Goal: Task Accomplishment & Management: Use online tool/utility

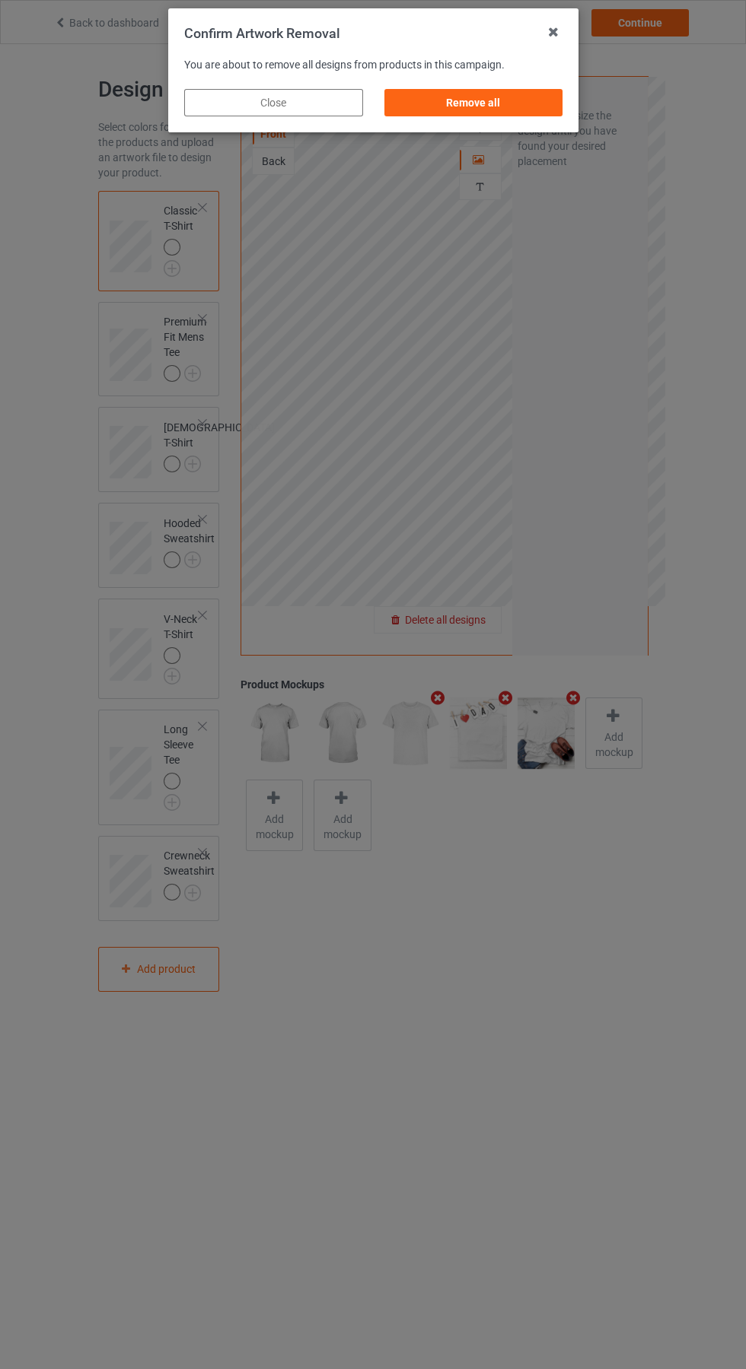
click at [497, 103] on div "Remove all" at bounding box center [472, 102] width 179 height 27
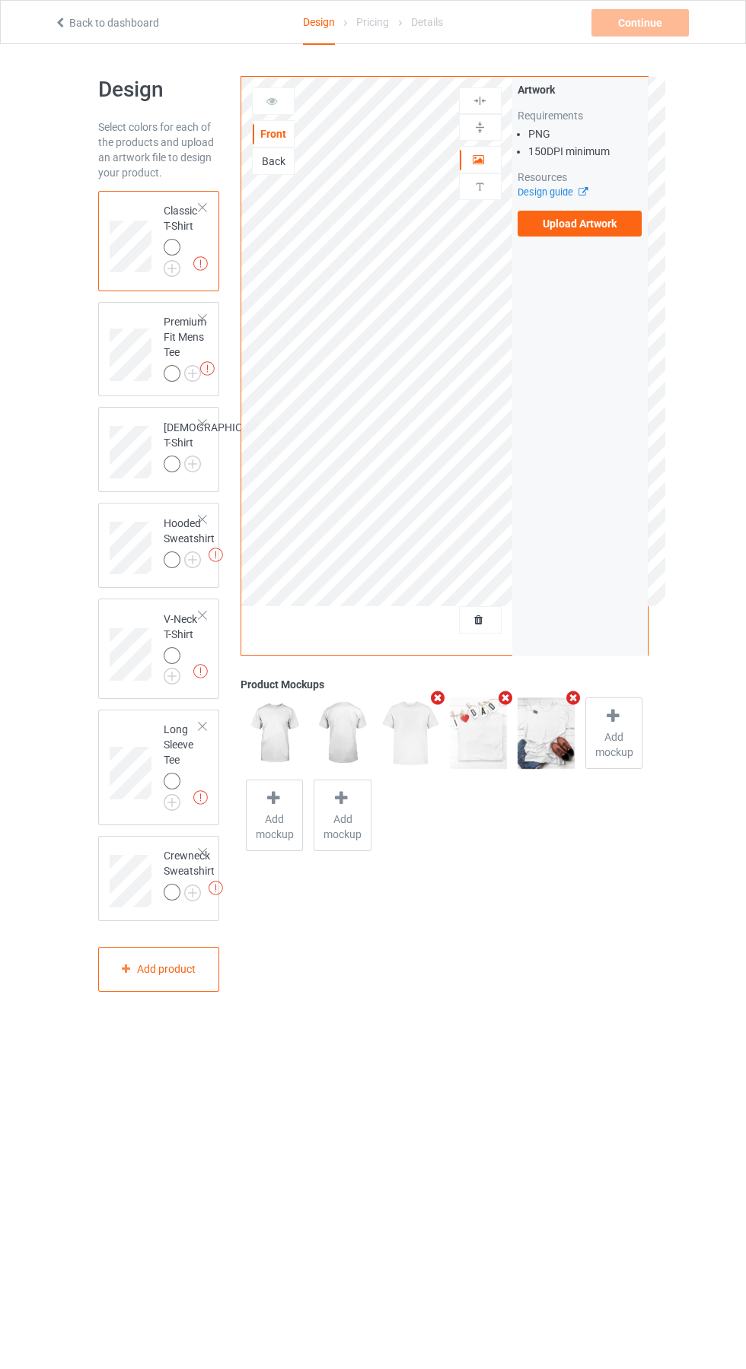
click at [601, 225] on label "Upload Artwork" at bounding box center [579, 224] width 125 height 26
click at [0, 0] on input "Upload Artwork" at bounding box center [0, 0] width 0 height 0
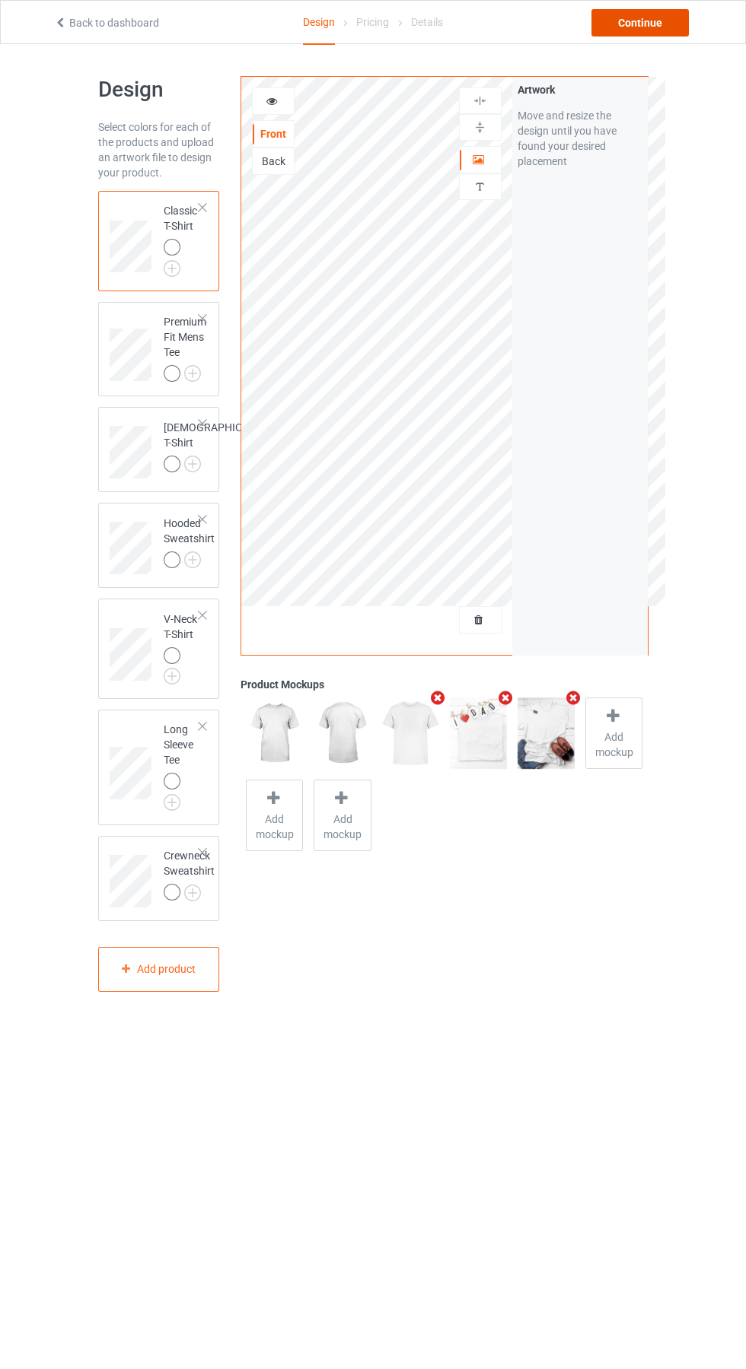
click at [664, 26] on div "Continue" at bounding box center [639, 22] width 97 height 27
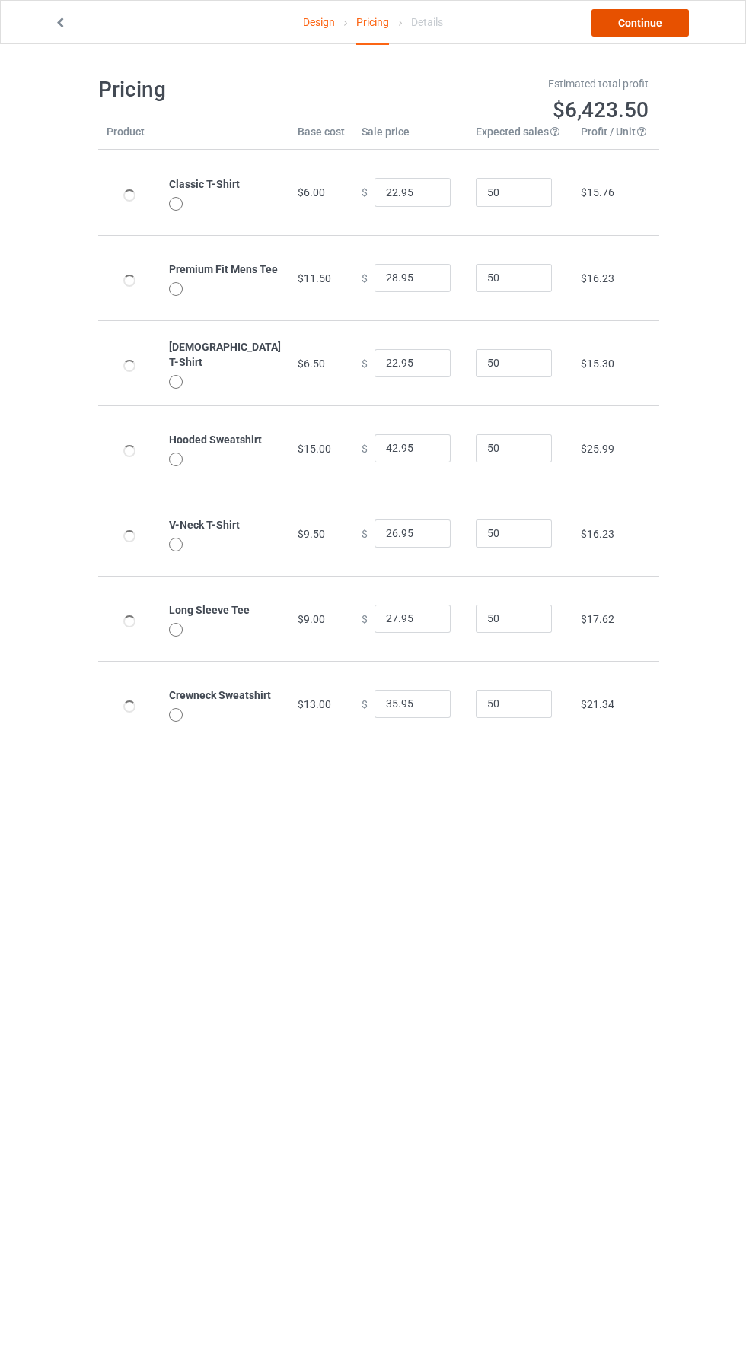
click at [656, 29] on link "Continue" at bounding box center [639, 22] width 97 height 27
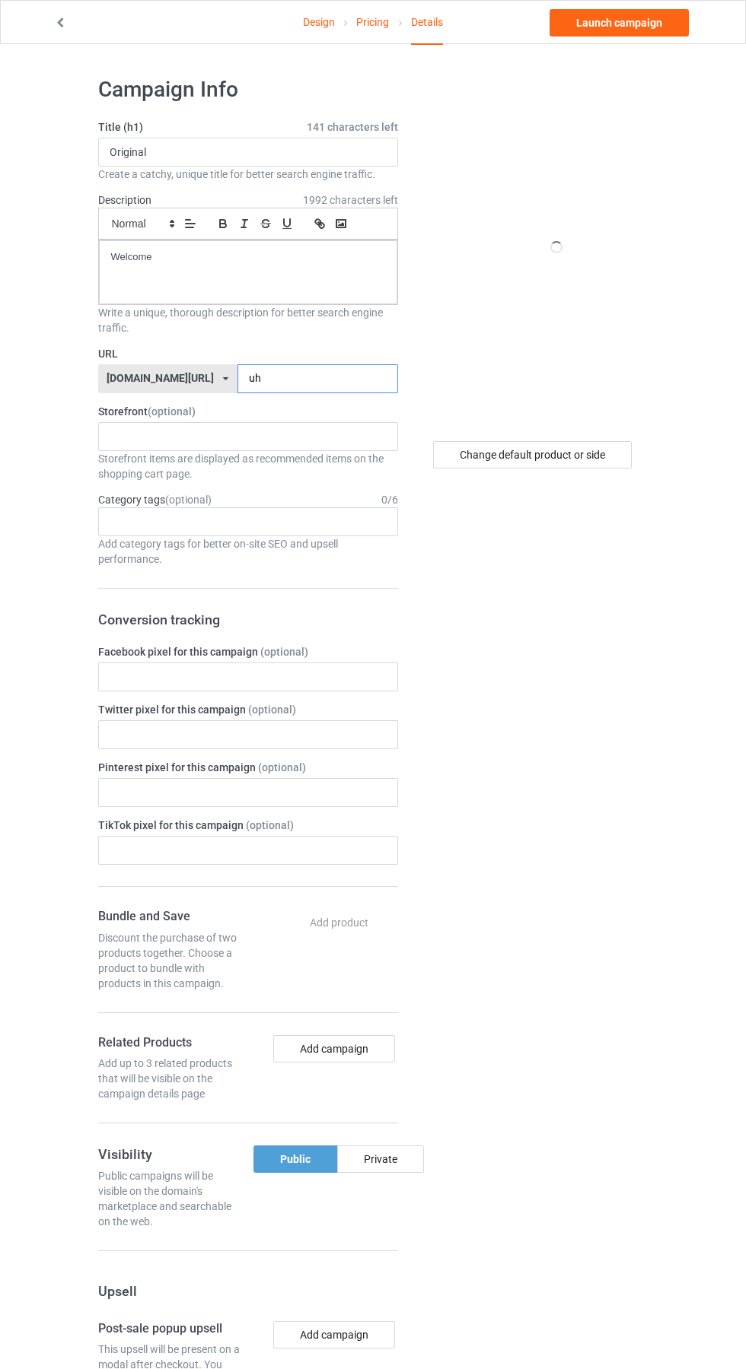
click at [311, 377] on input "uh" at bounding box center [317, 378] width 161 height 29
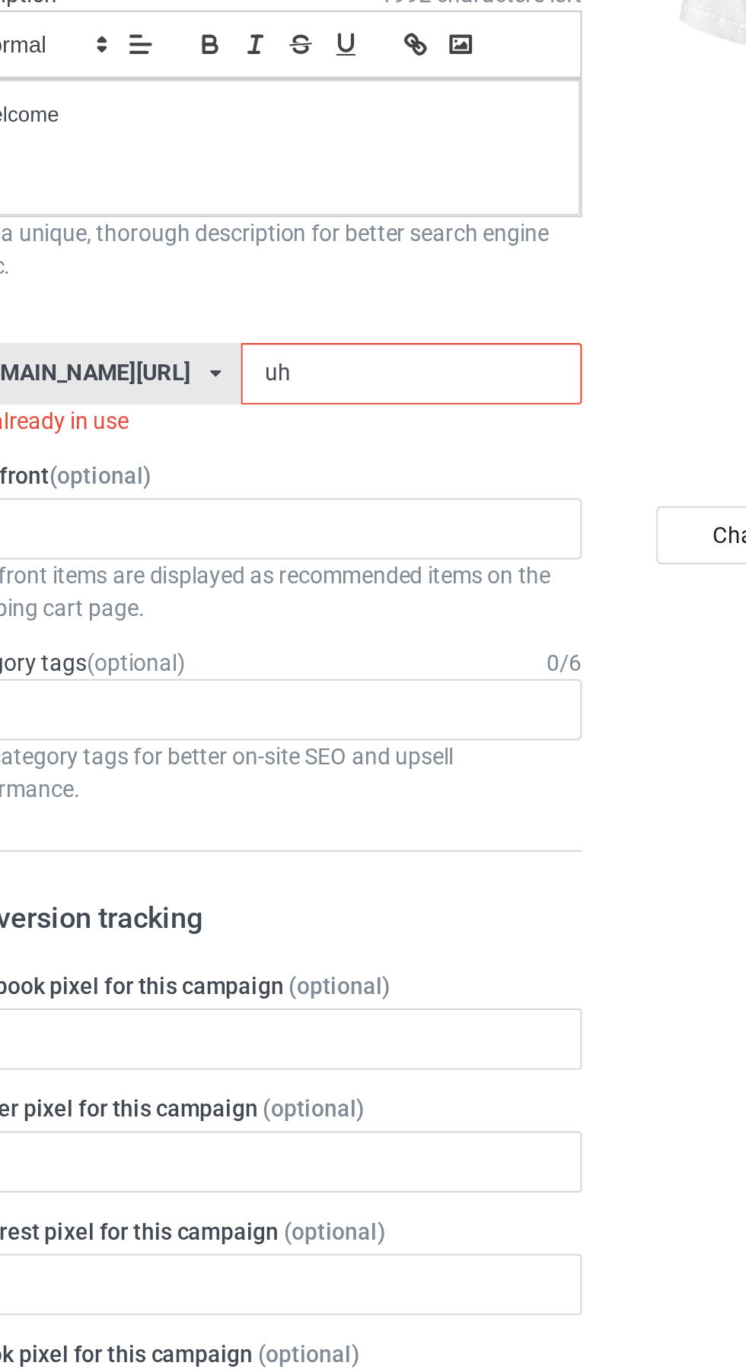
type input "u"
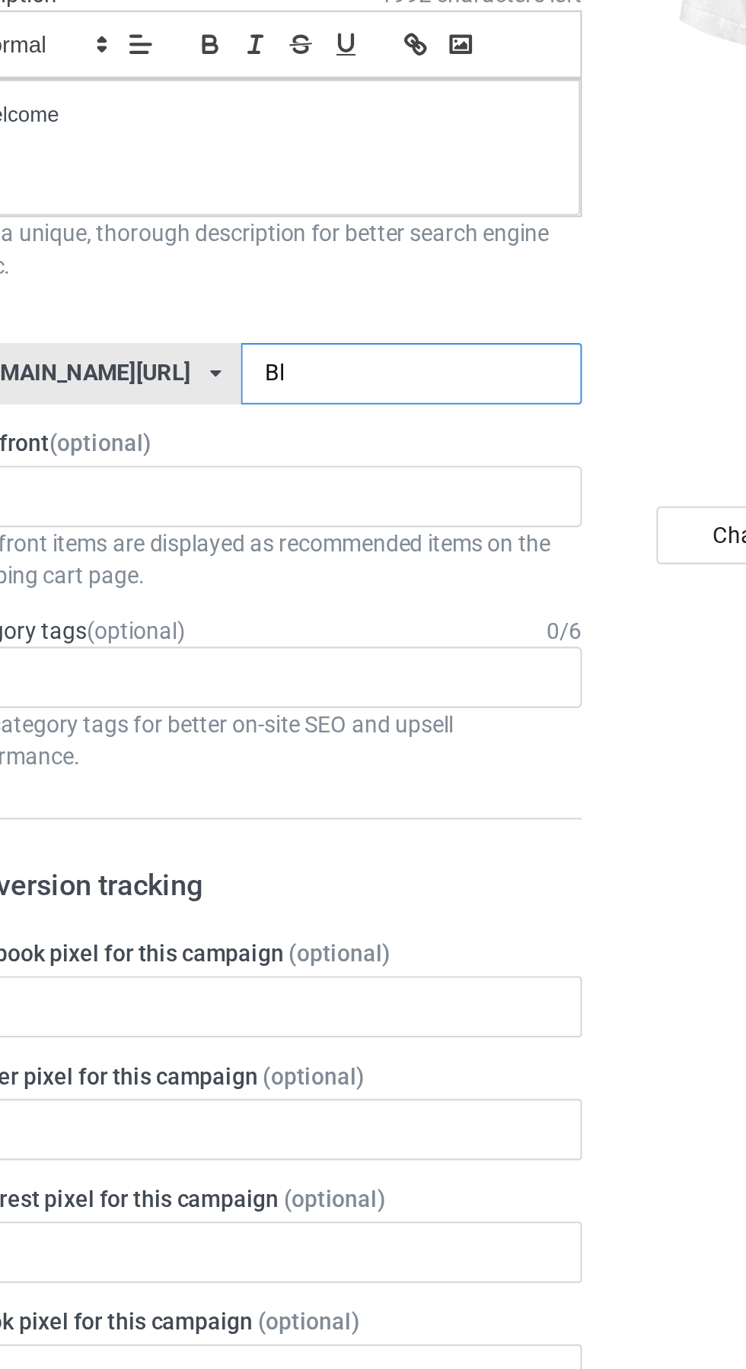
type input "Blk"
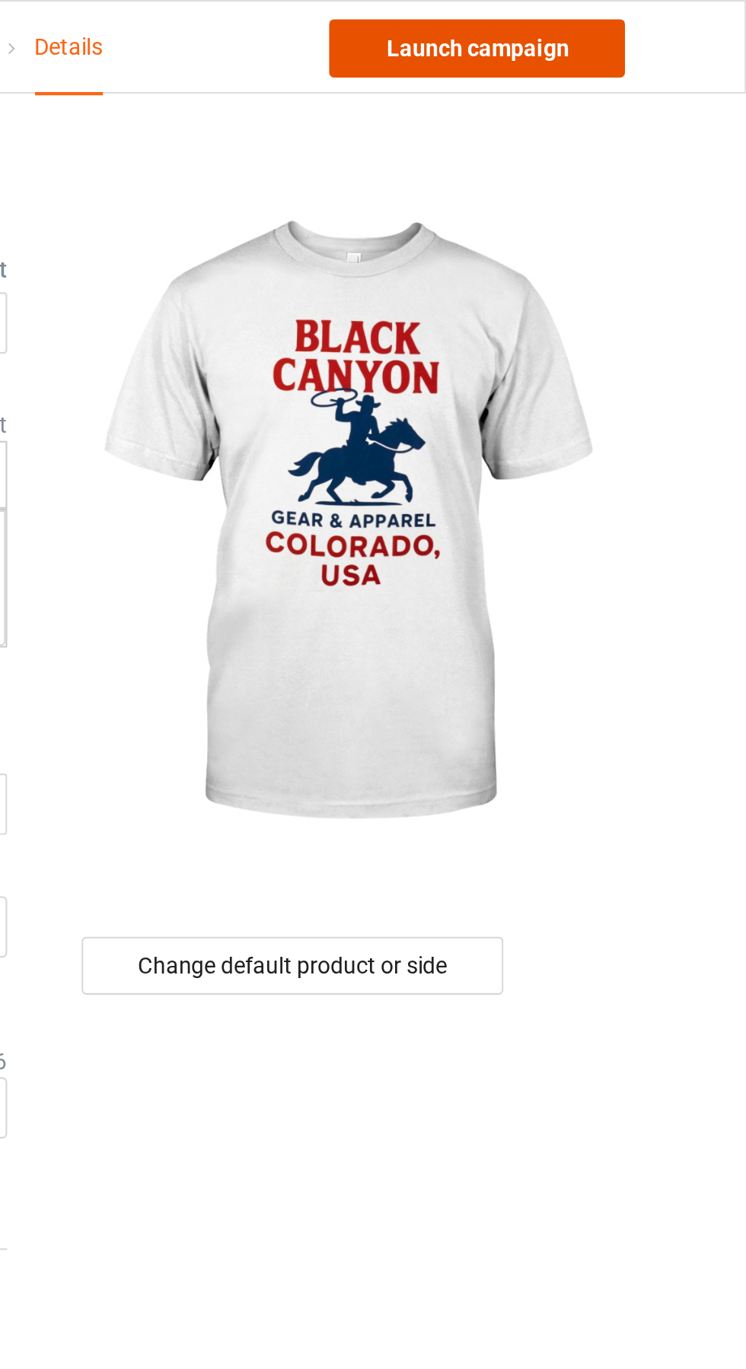
click at [644, 22] on link "Launch campaign" at bounding box center [618, 22] width 139 height 27
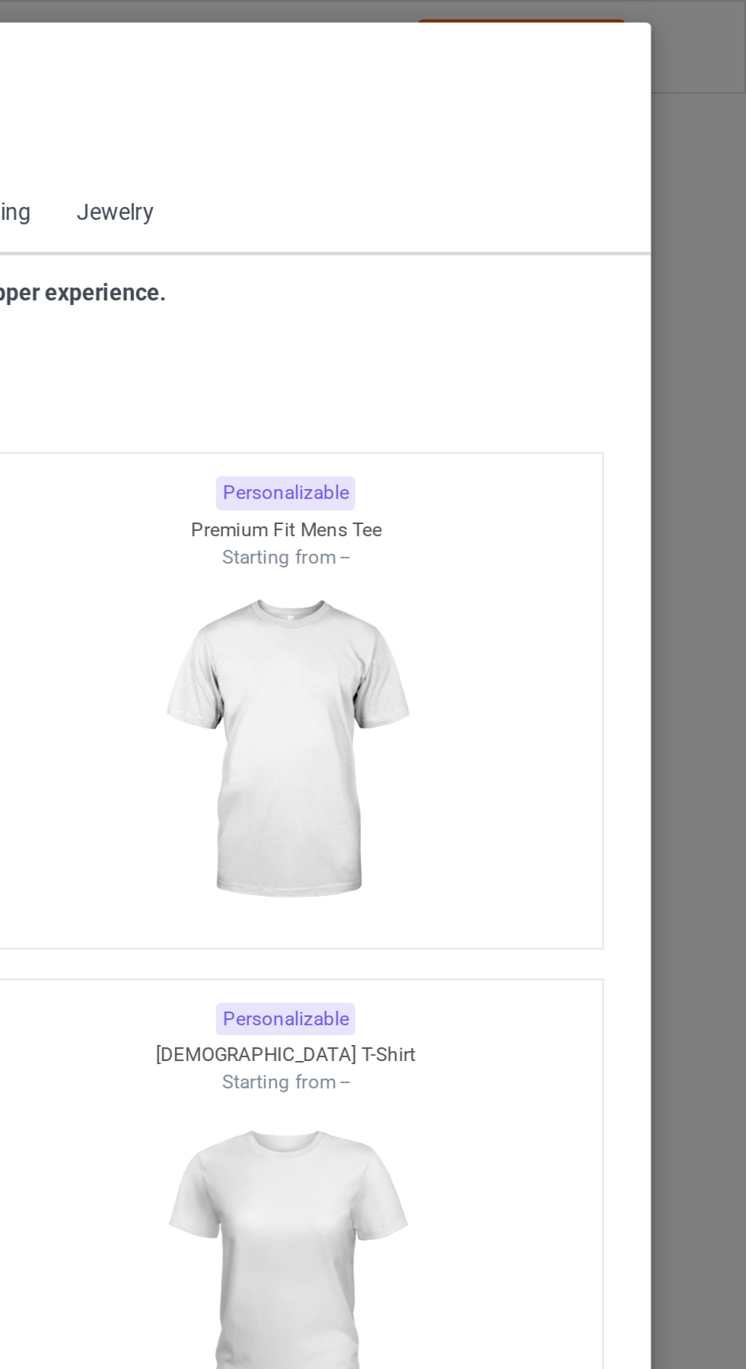
scroll to position [814, 0]
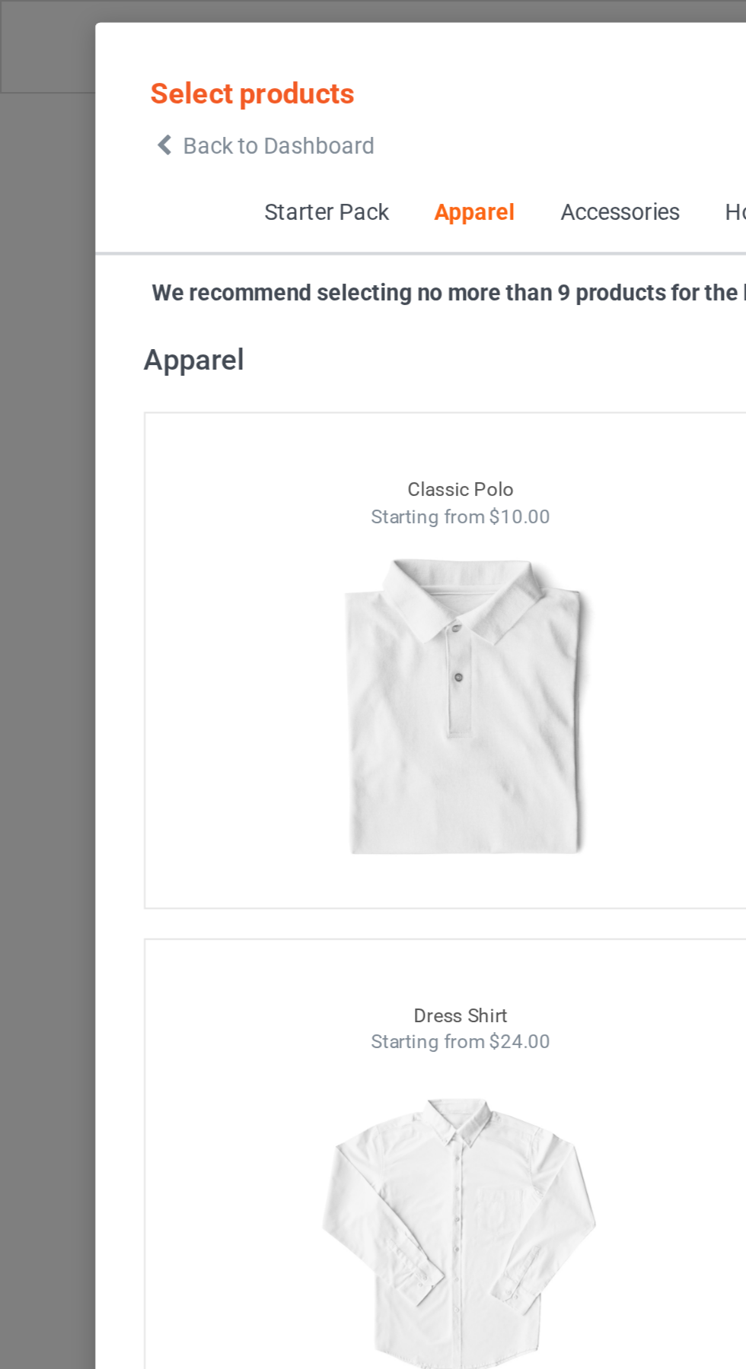
click at [75, 69] on icon at bounding box center [77, 68] width 13 height 11
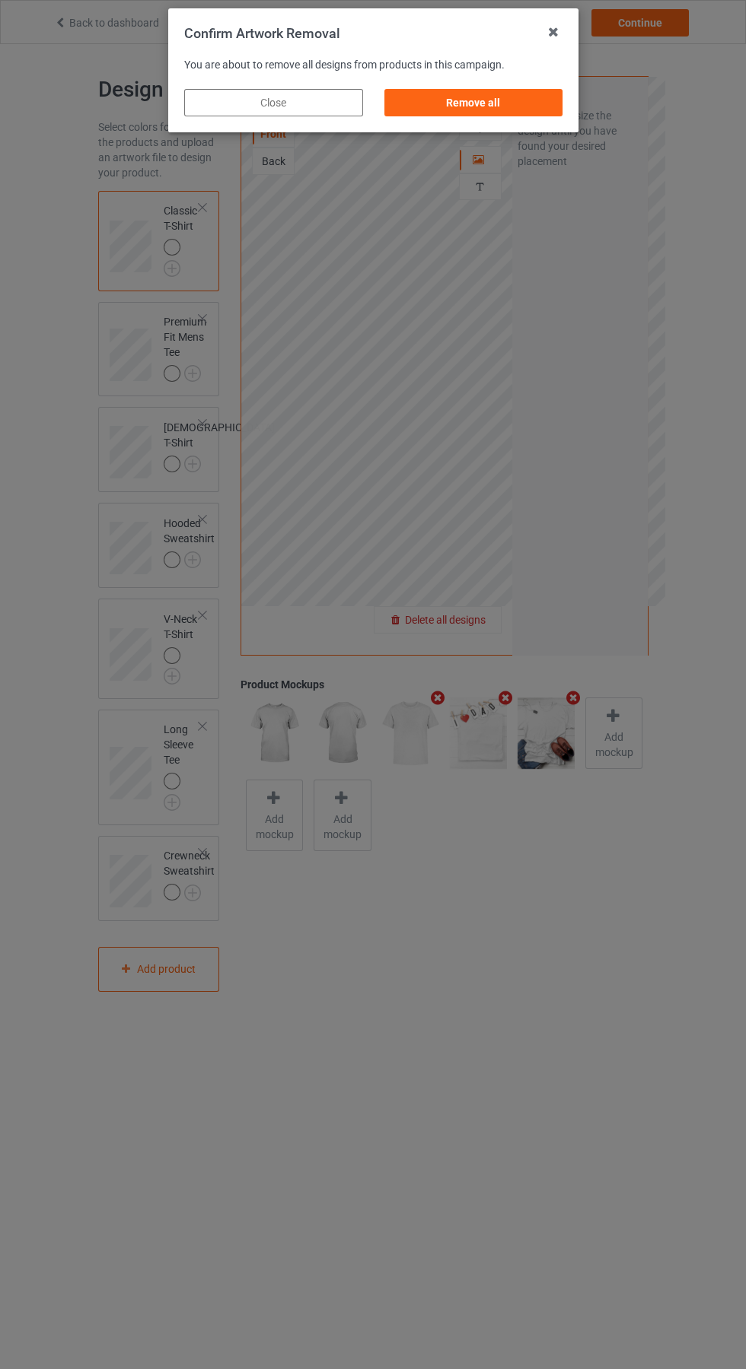
click at [494, 102] on div "Remove all" at bounding box center [472, 102] width 179 height 27
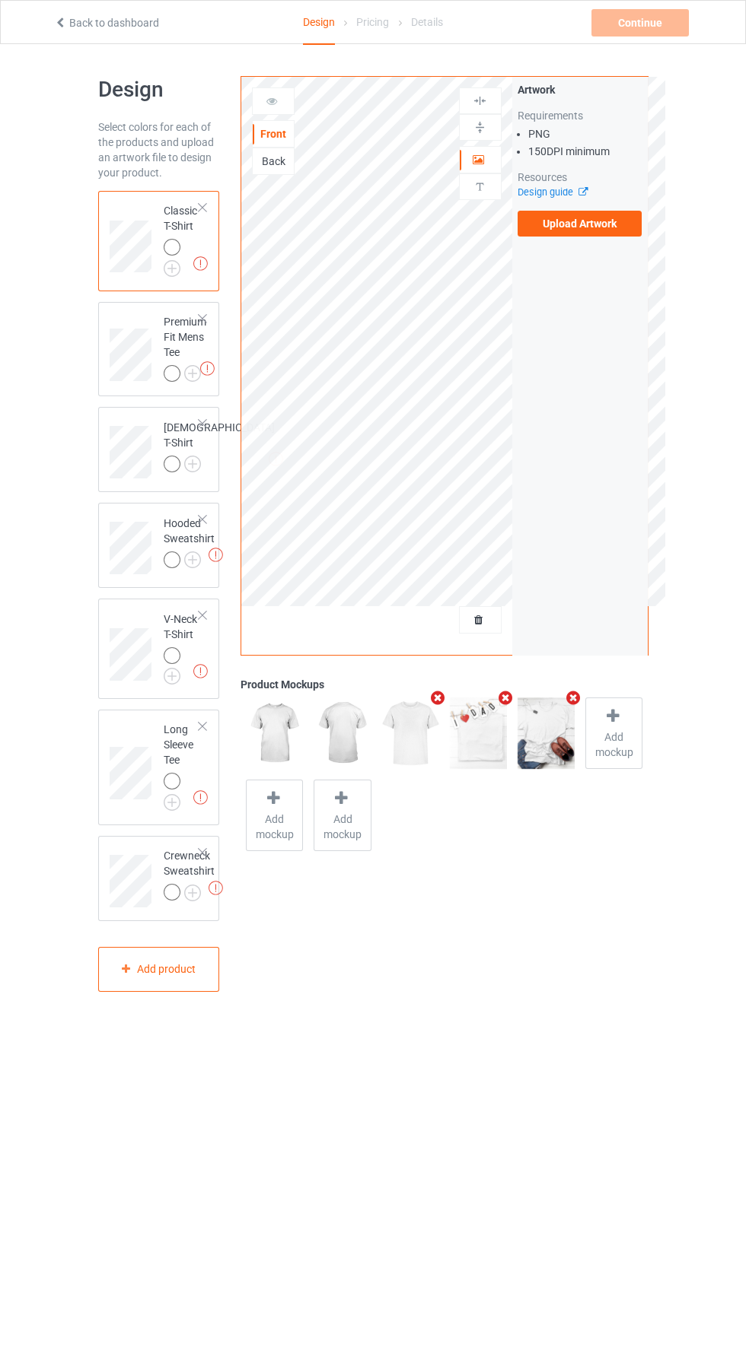
click at [626, 230] on label "Upload Artwork" at bounding box center [579, 224] width 125 height 26
click at [0, 0] on input "Upload Artwork" at bounding box center [0, 0] width 0 height 0
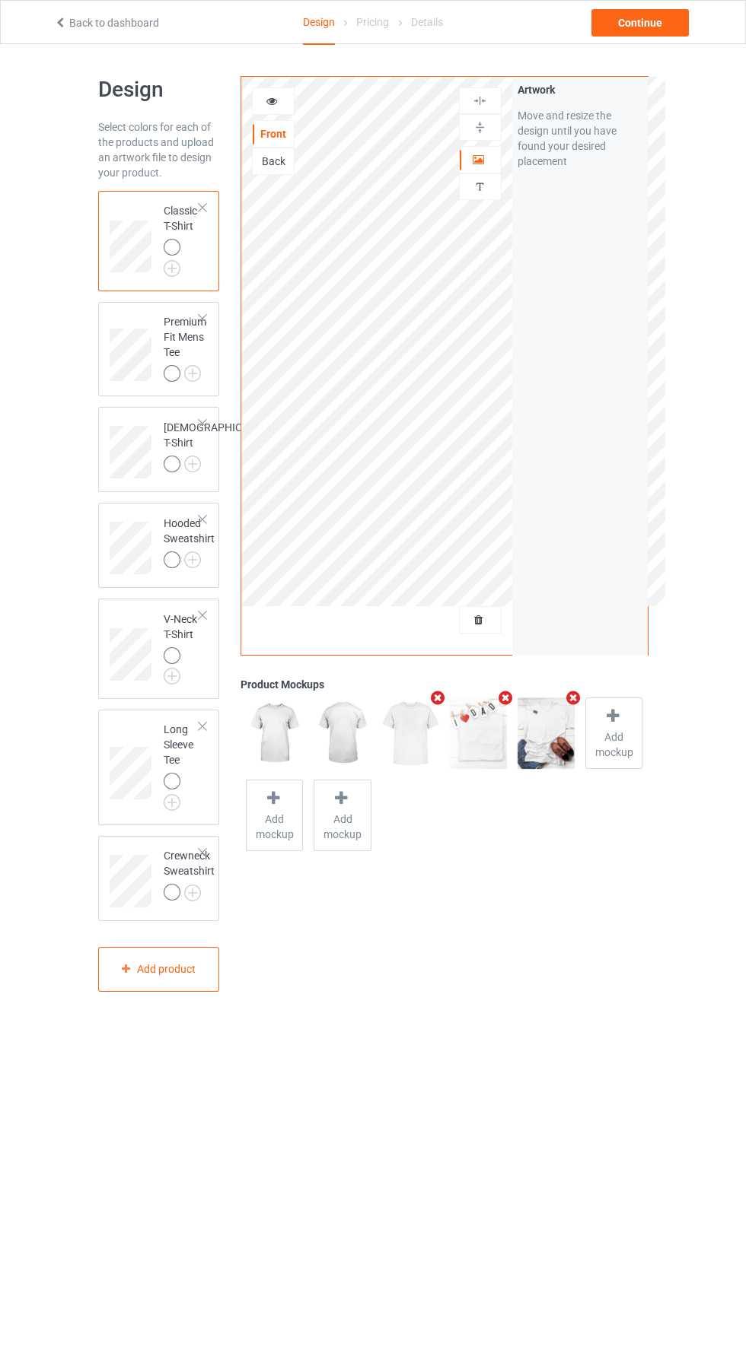
click at [273, 101] on icon at bounding box center [272, 99] width 13 height 11
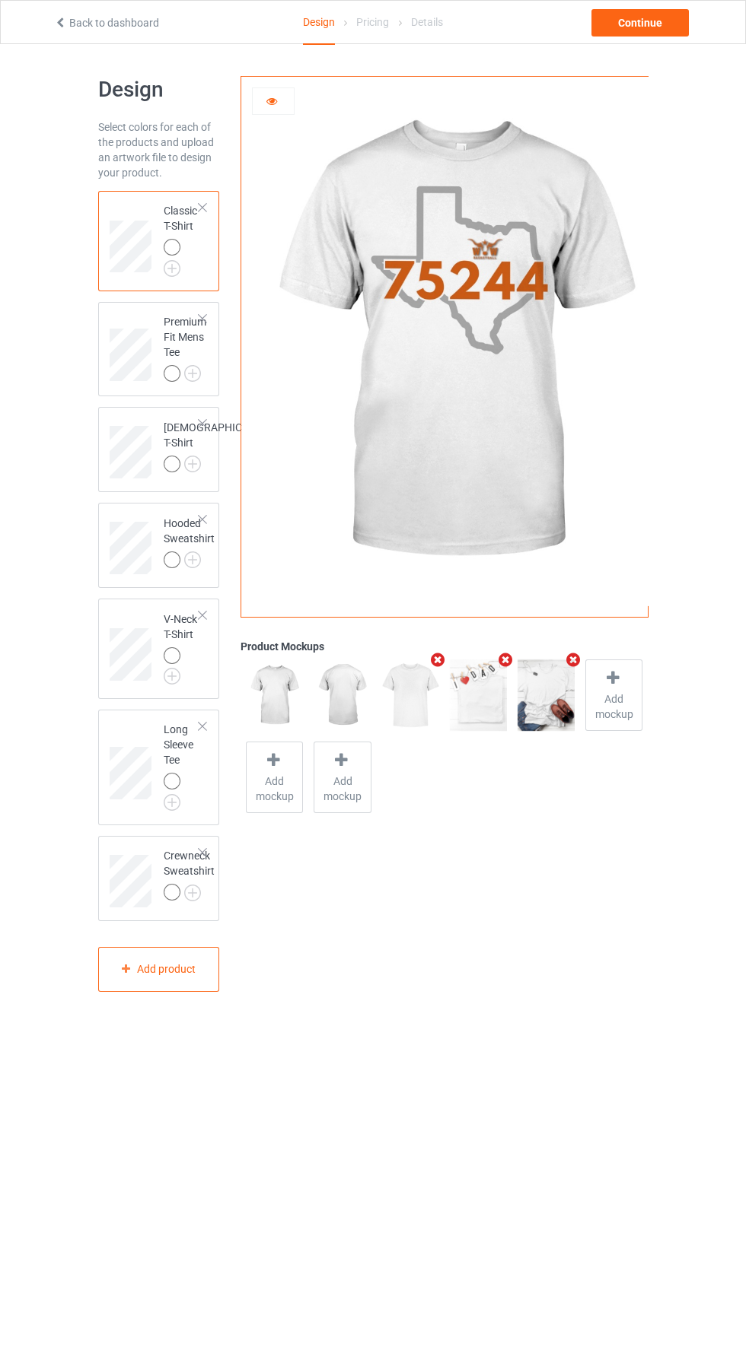
click at [0, 0] on img at bounding box center [0, 0] width 0 height 0
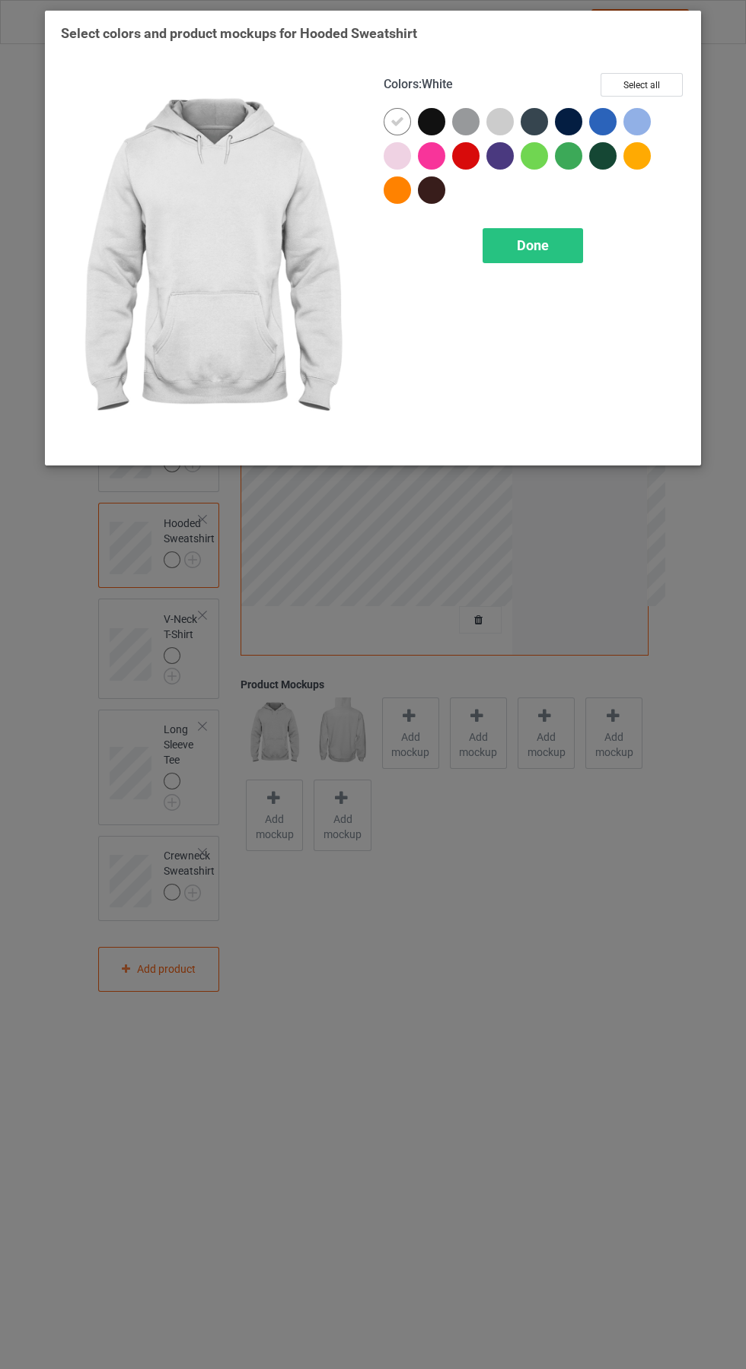
click at [542, 251] on span "Done" at bounding box center [533, 245] width 32 height 16
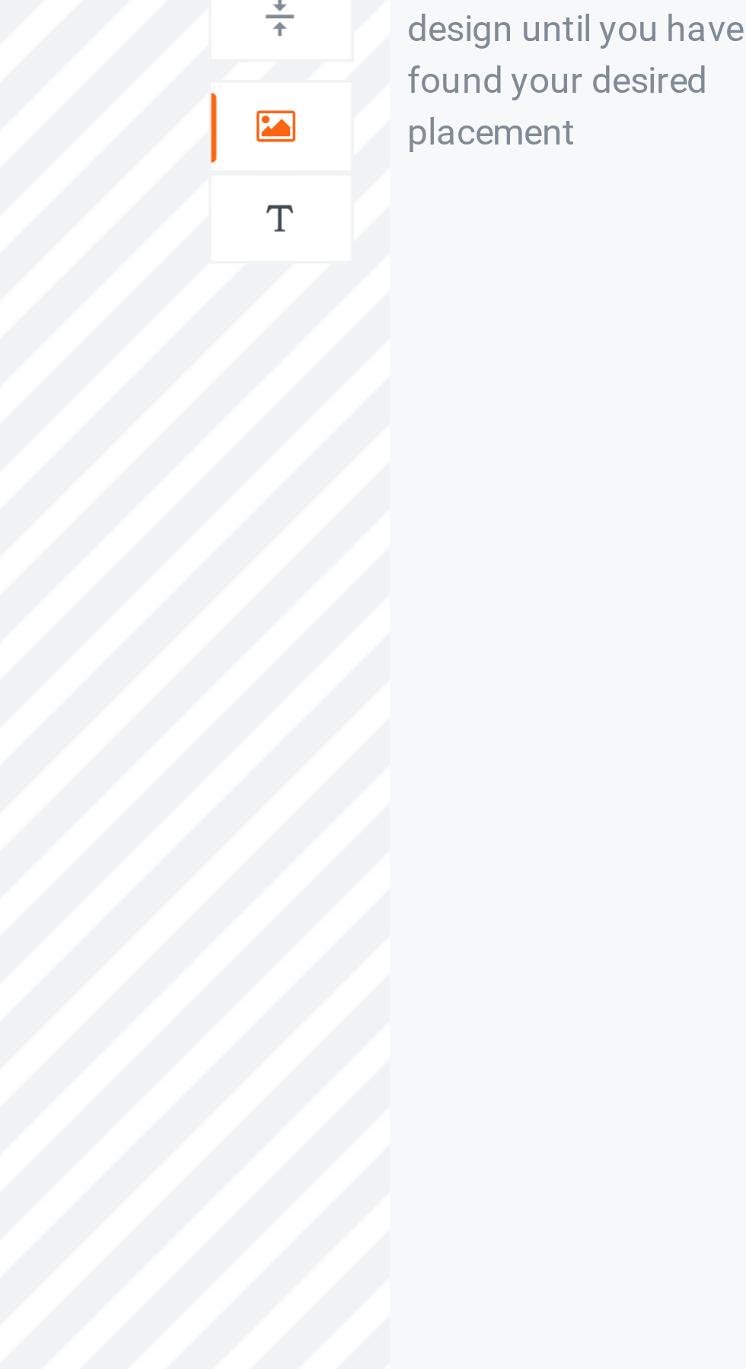
click at [476, 161] on icon at bounding box center [478, 157] width 13 height 11
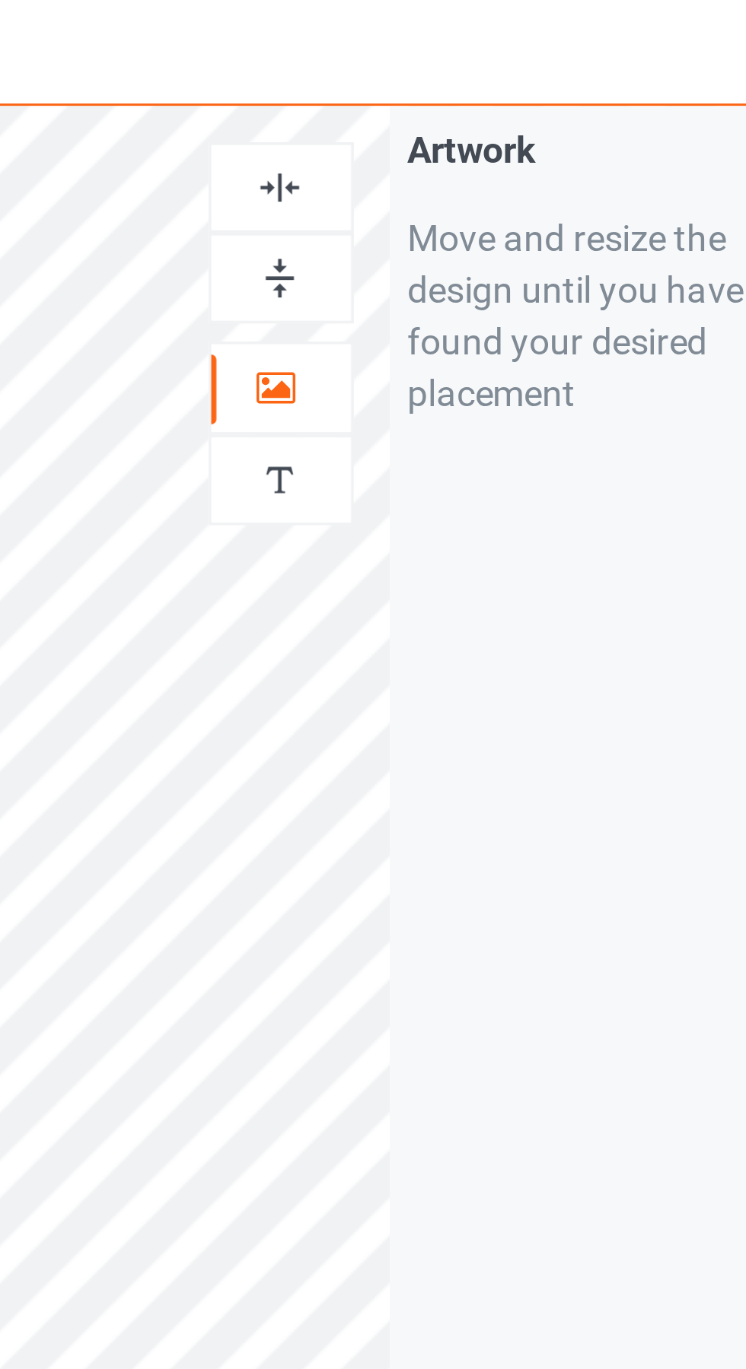
click at [479, 96] on img at bounding box center [479, 101] width 14 height 14
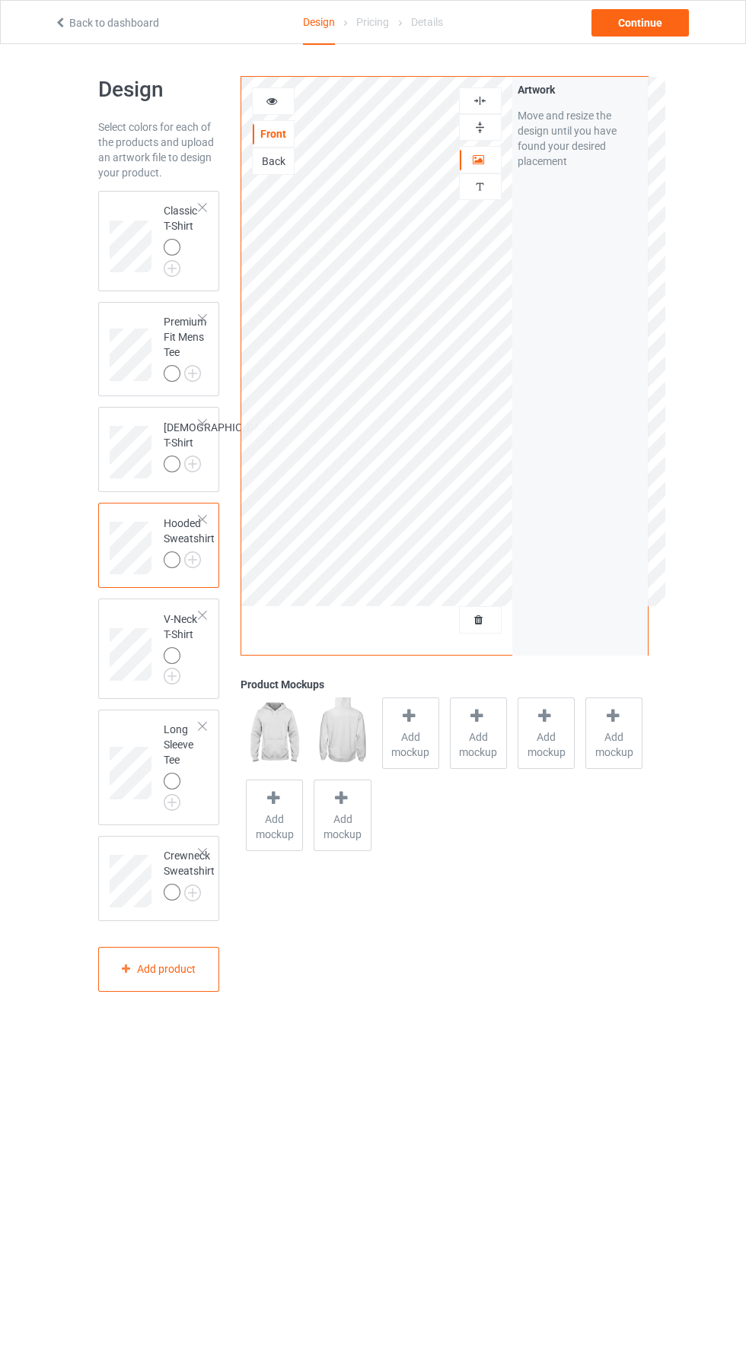
scroll to position [3, 0]
click at [672, 34] on div "Continue" at bounding box center [639, 22] width 97 height 27
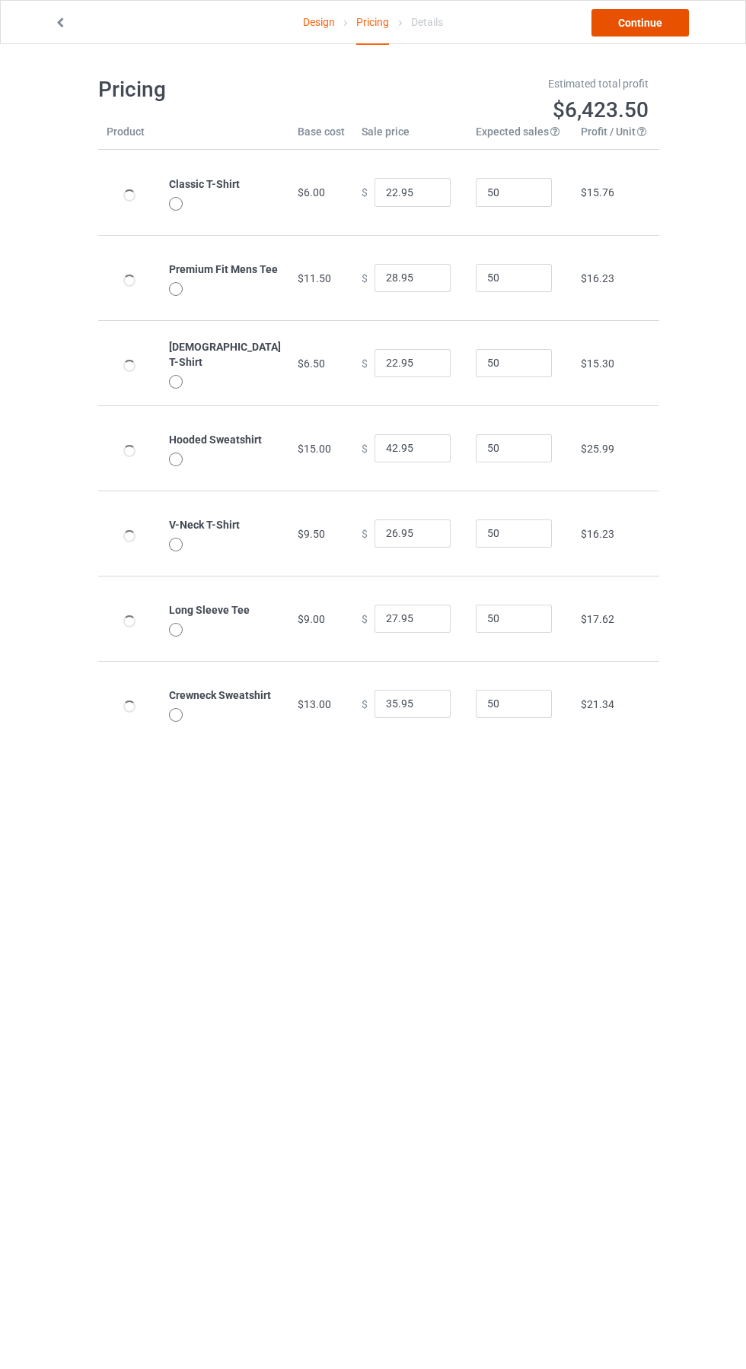
click at [672, 31] on link "Continue" at bounding box center [639, 22] width 97 height 27
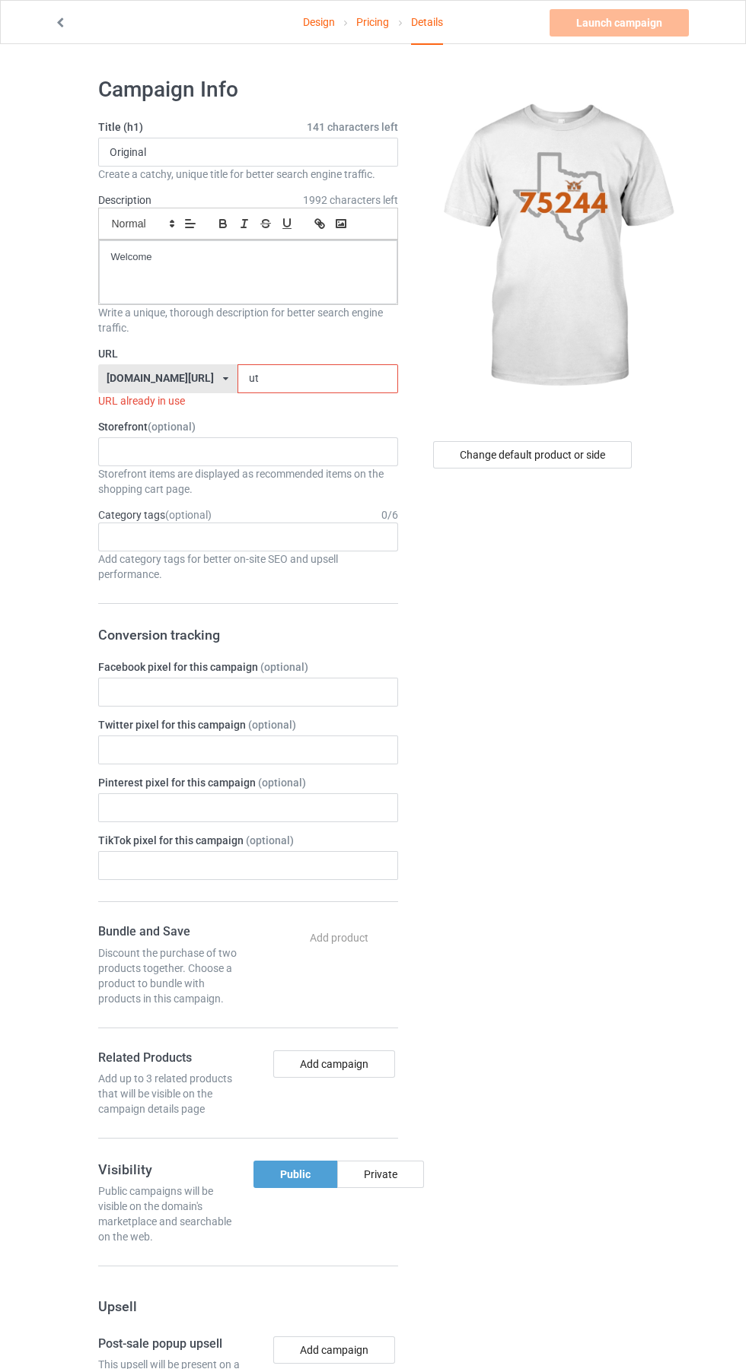
click at [290, 379] on input "ut" at bounding box center [317, 378] width 161 height 29
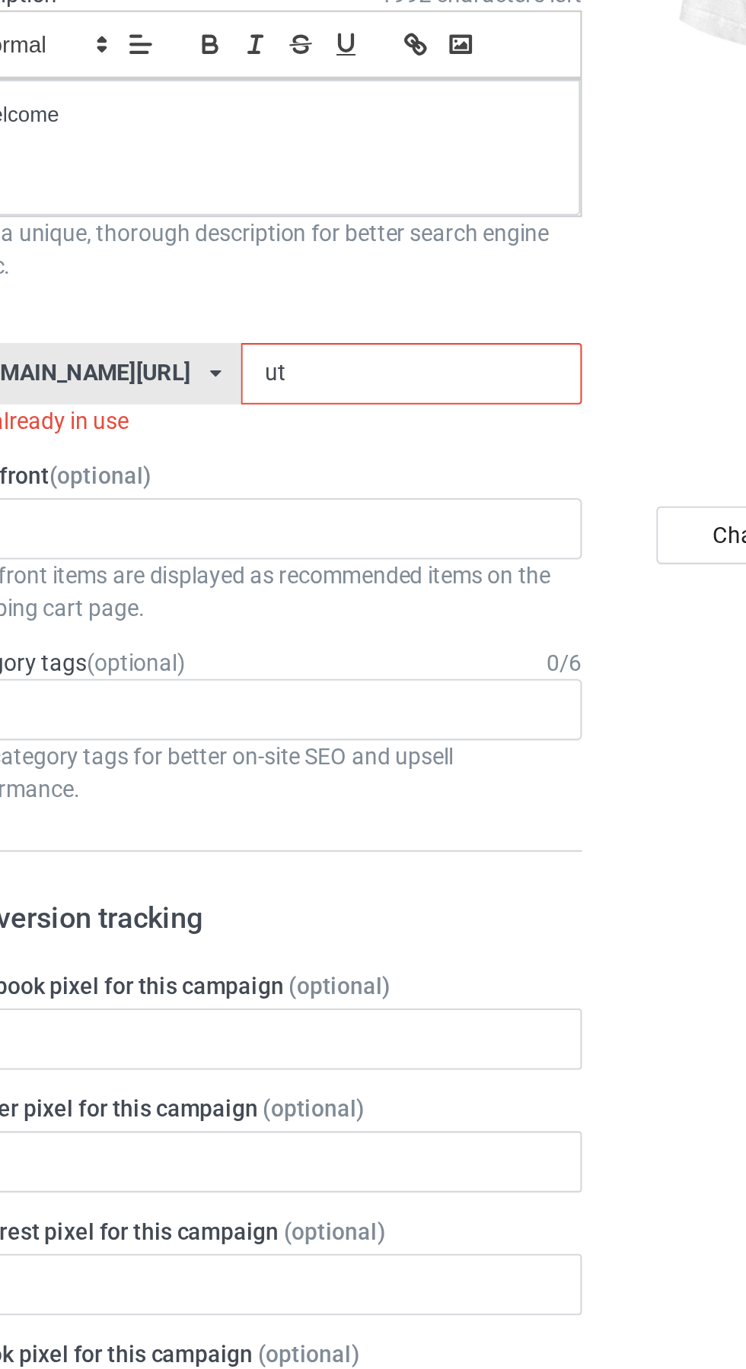
type input "u"
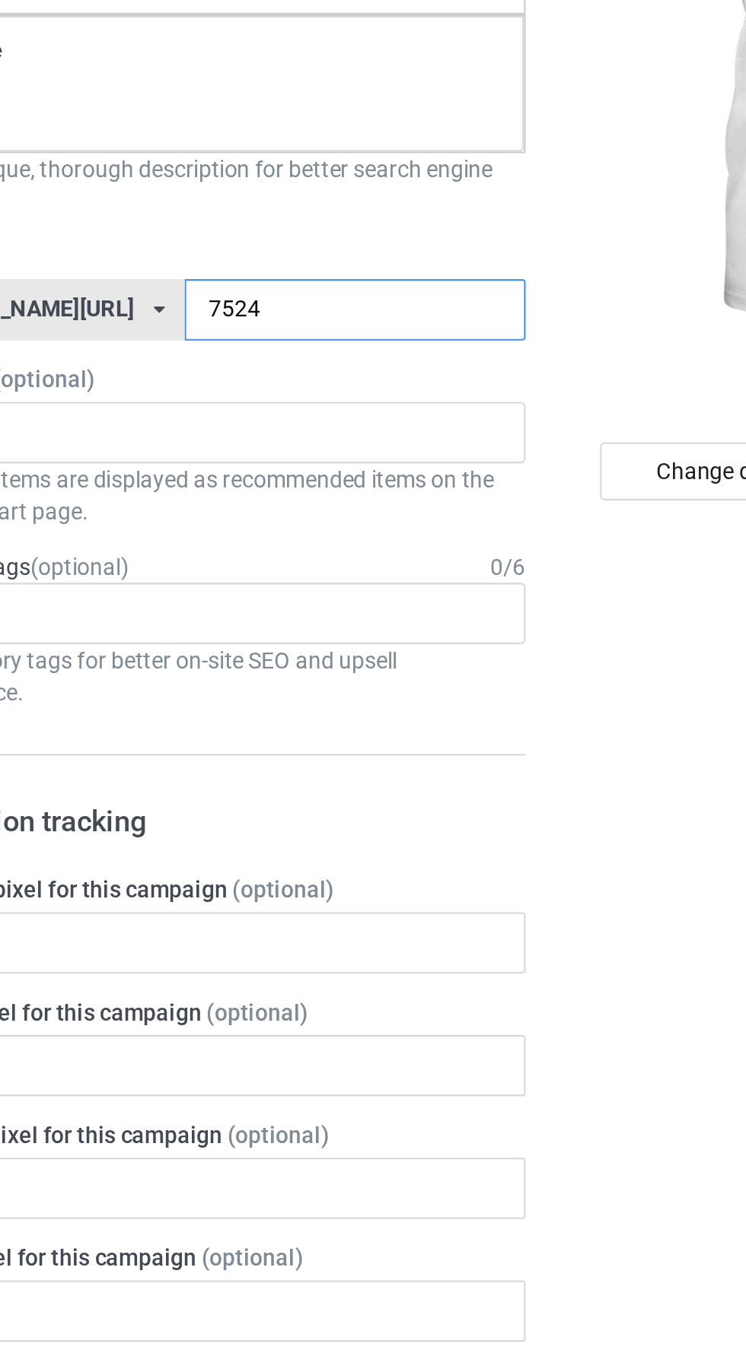
type input "75242"
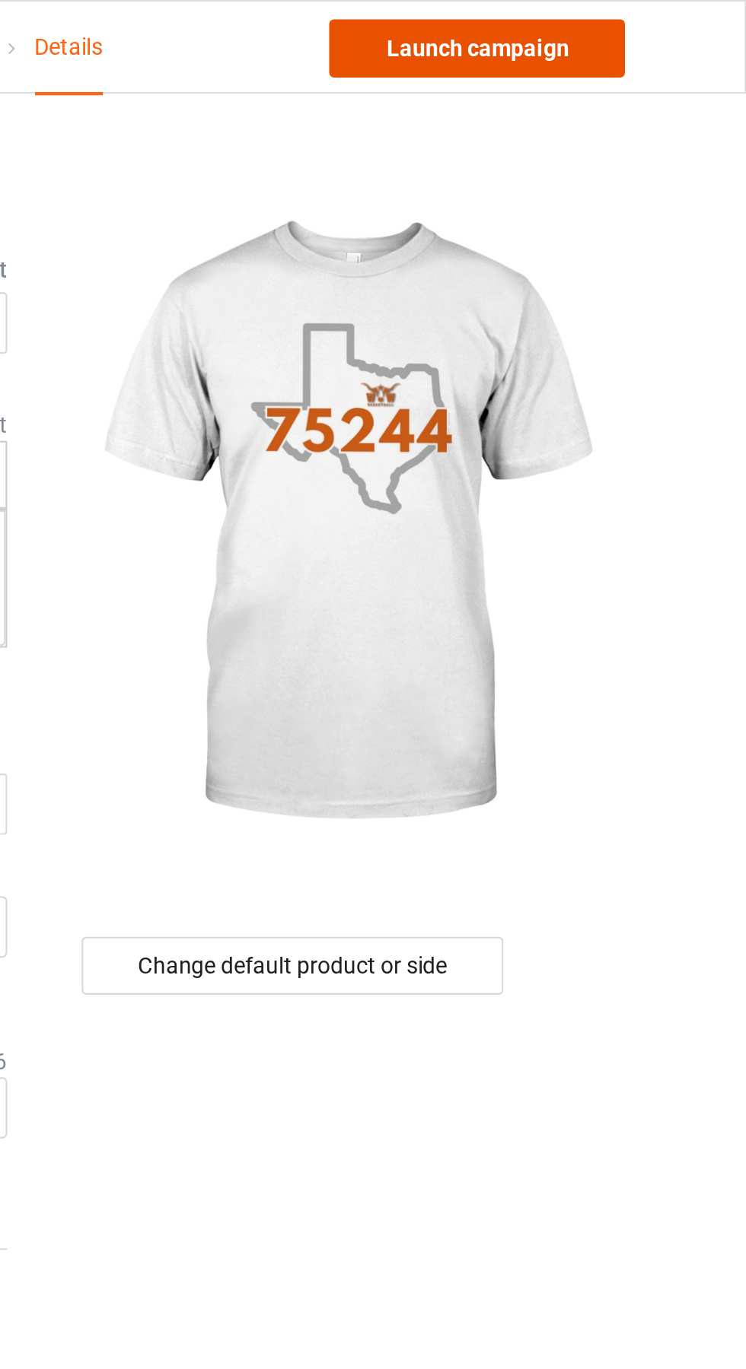
click at [660, 34] on link "Launch campaign" at bounding box center [618, 22] width 139 height 27
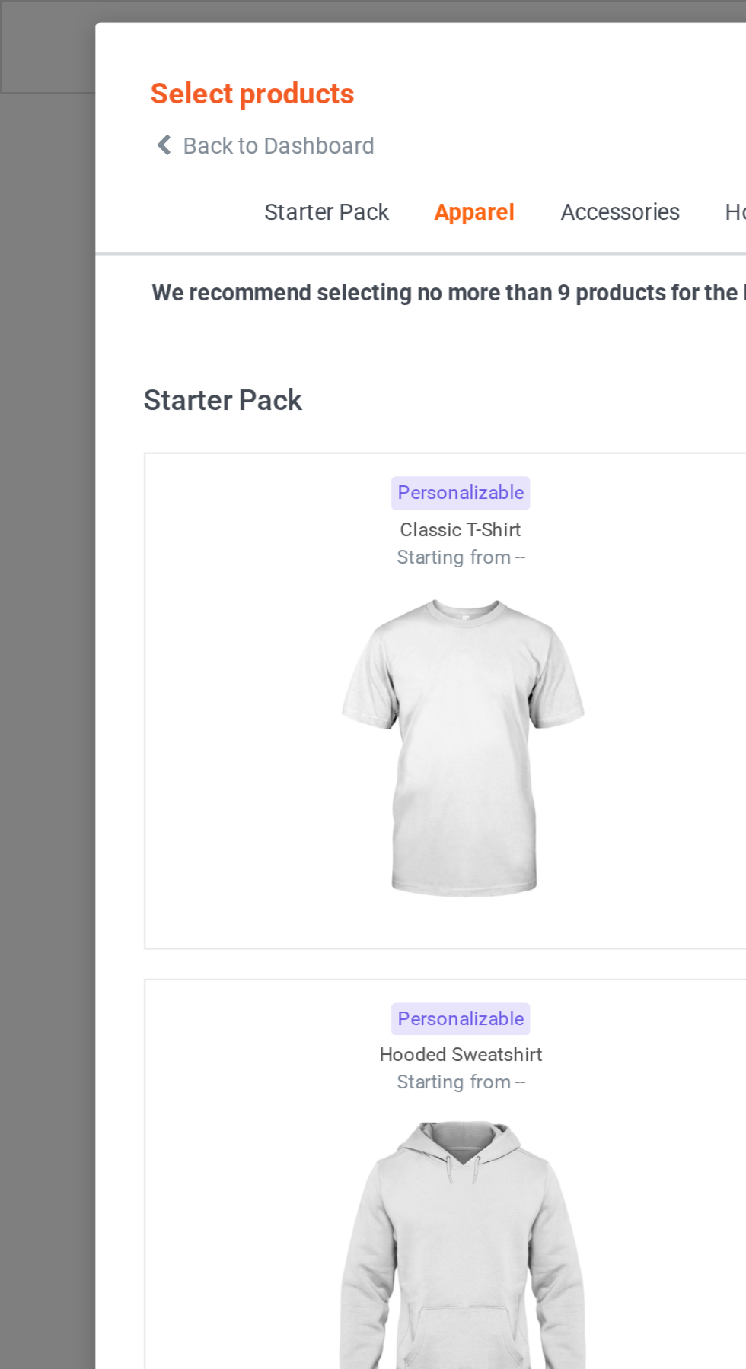
scroll to position [814, 0]
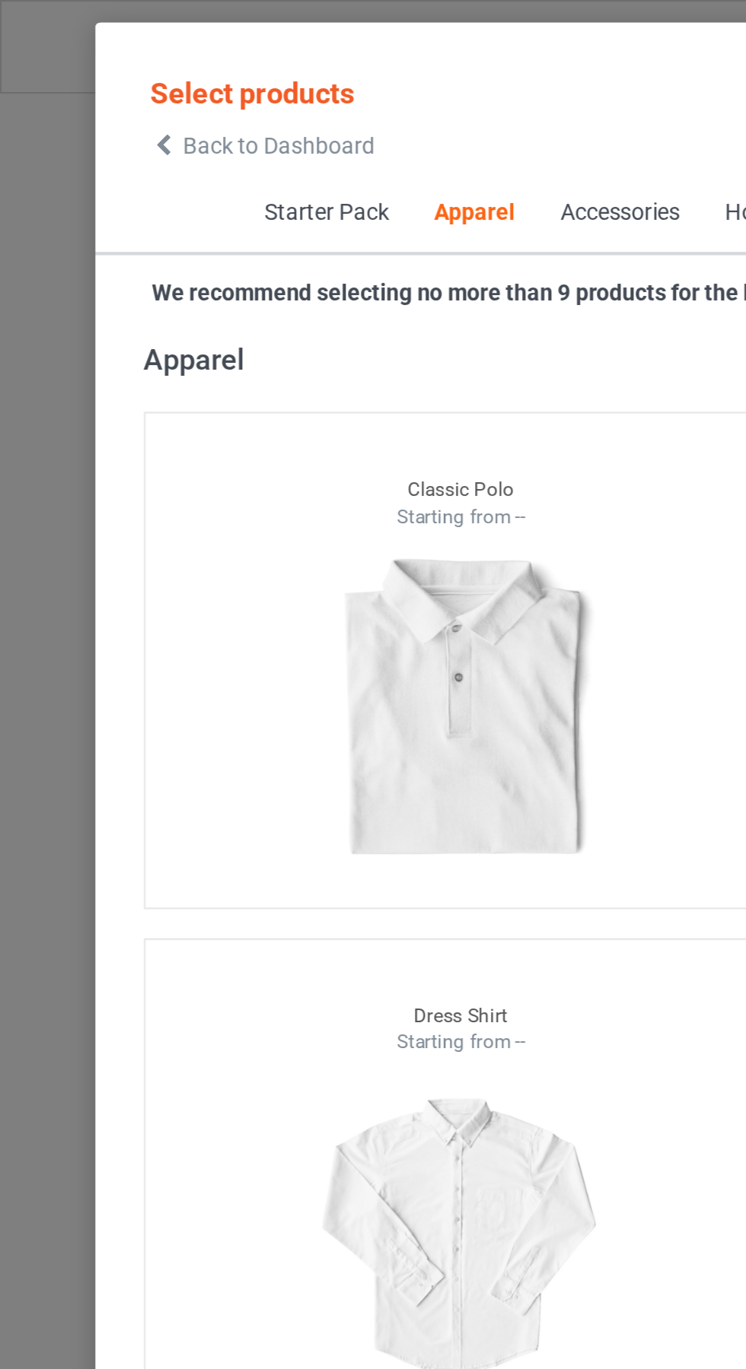
click at [91, 68] on span "Back to Dashboard" at bounding box center [131, 68] width 91 height 12
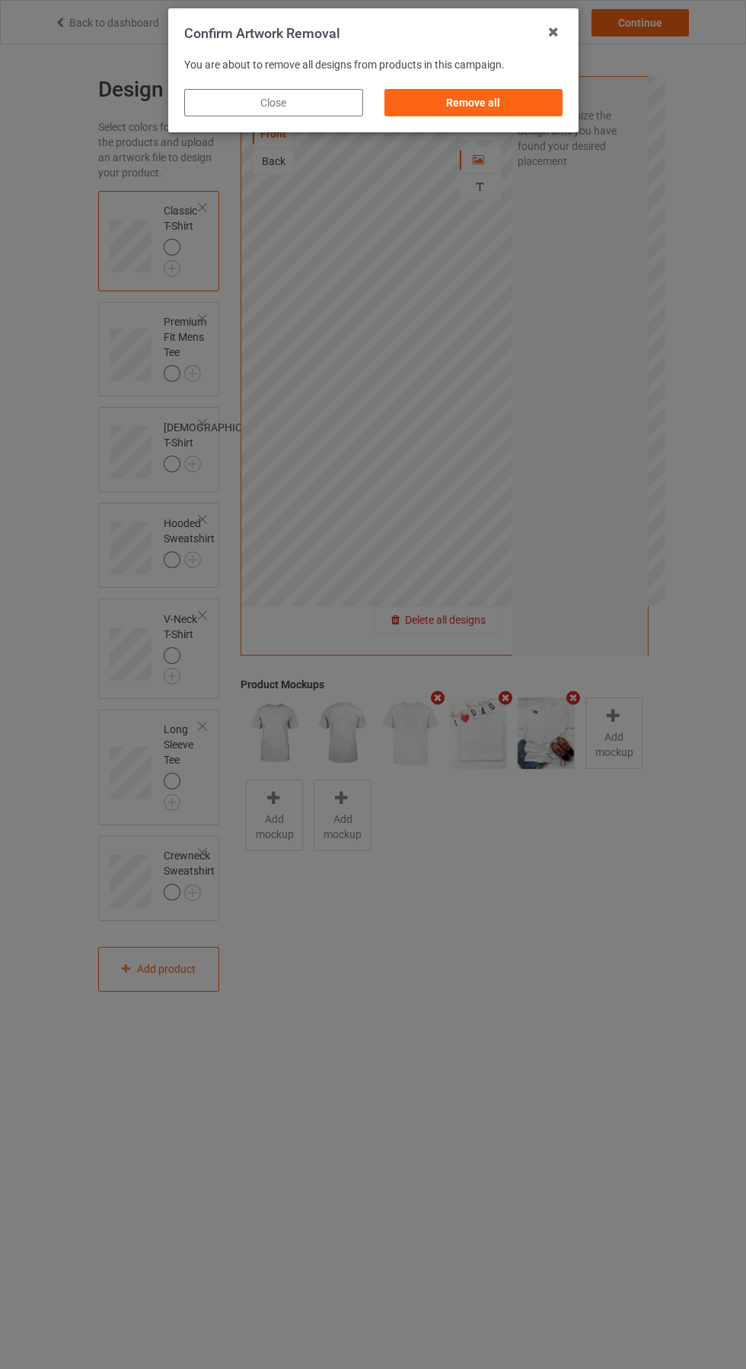
click at [472, 107] on div "Remove all" at bounding box center [472, 102] width 179 height 27
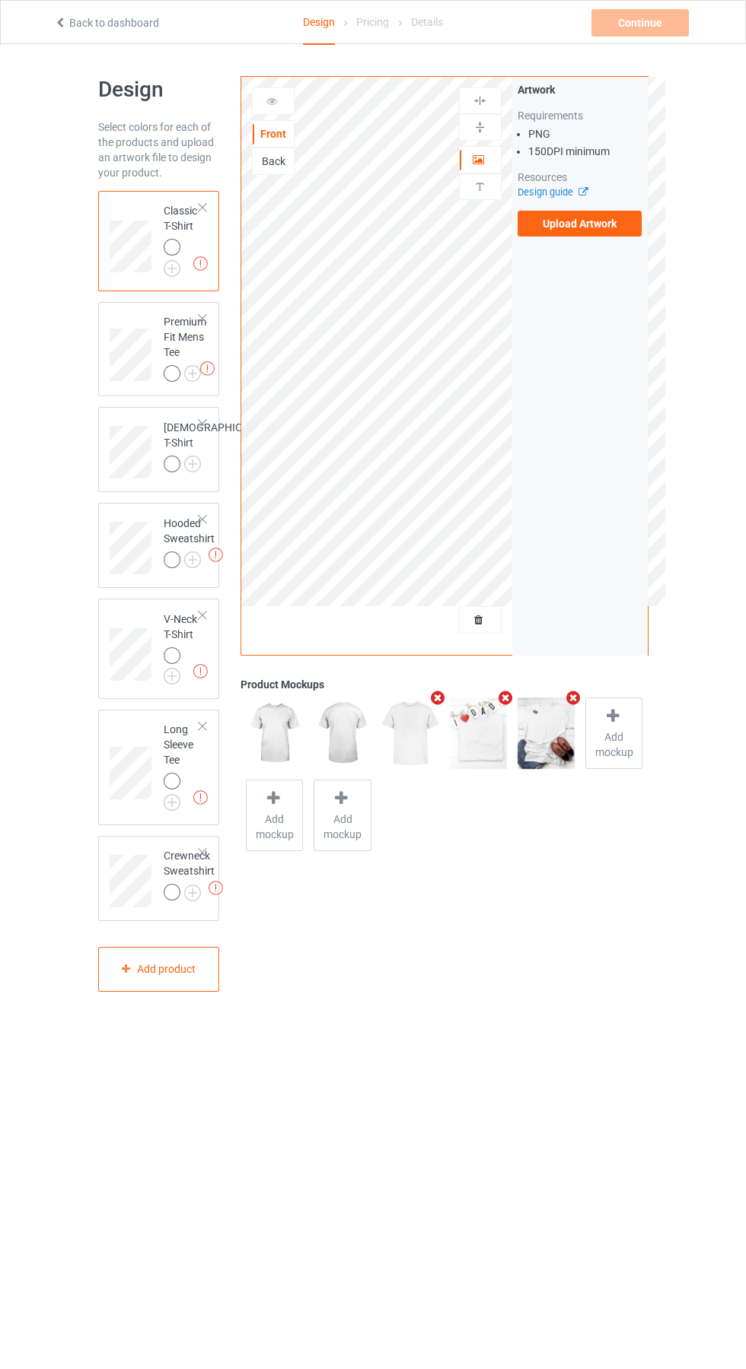
click at [612, 228] on label "Upload Artwork" at bounding box center [579, 224] width 125 height 26
click at [0, 0] on input "Upload Artwork" at bounding box center [0, 0] width 0 height 0
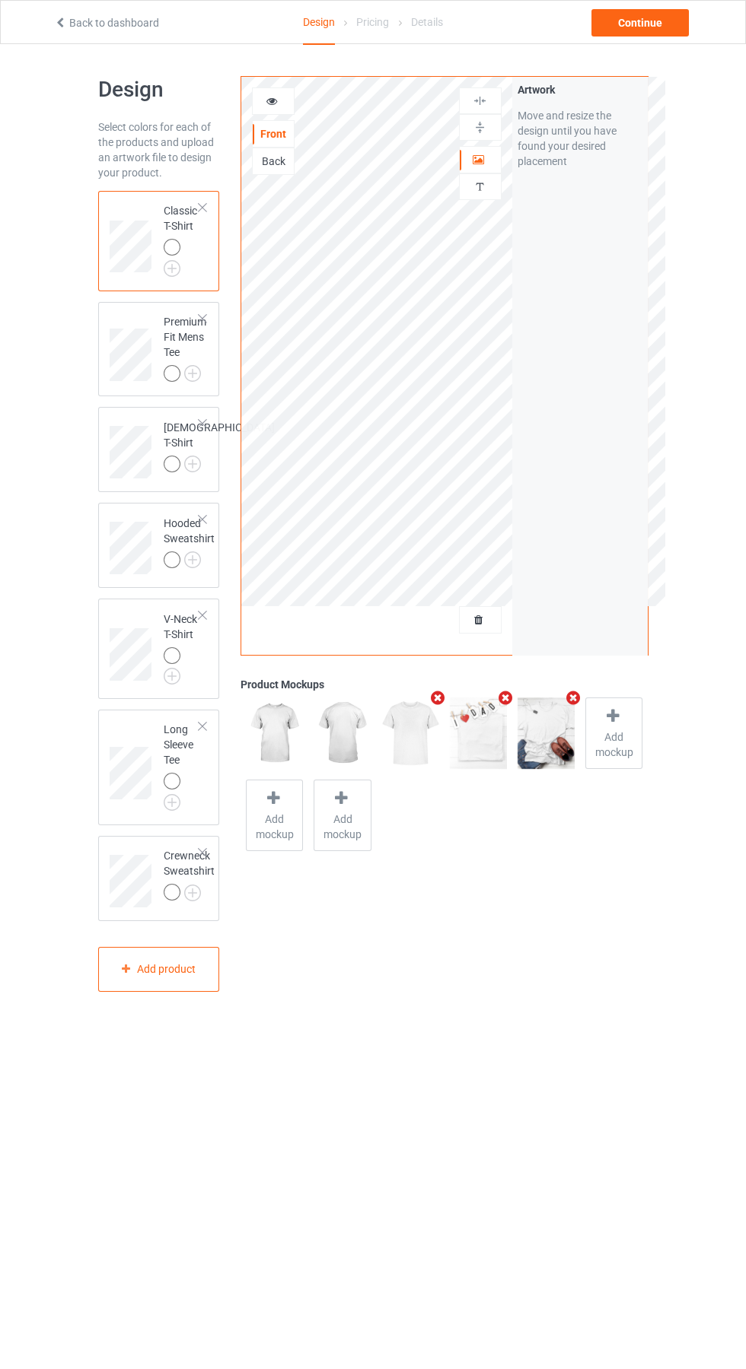
click at [0, 0] on img at bounding box center [0, 0] width 0 height 0
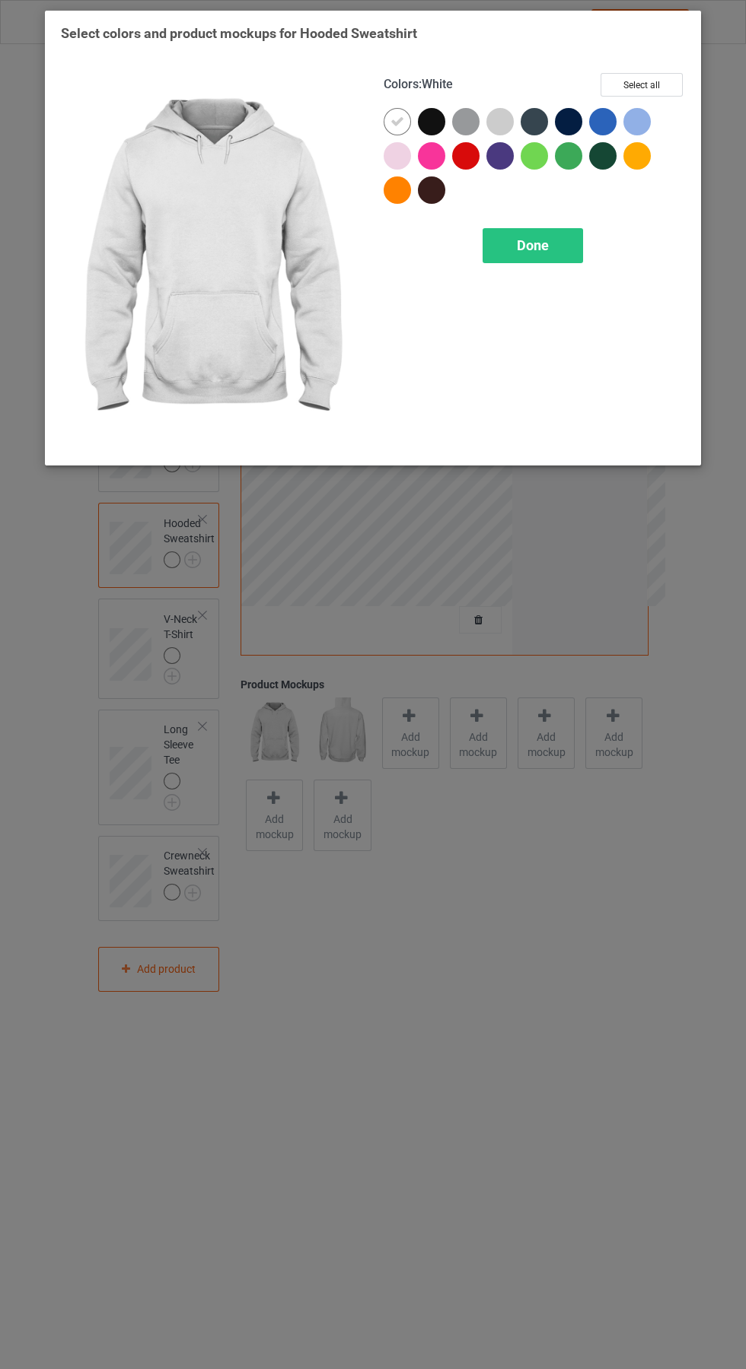
click at [546, 239] on span "Done" at bounding box center [533, 245] width 32 height 16
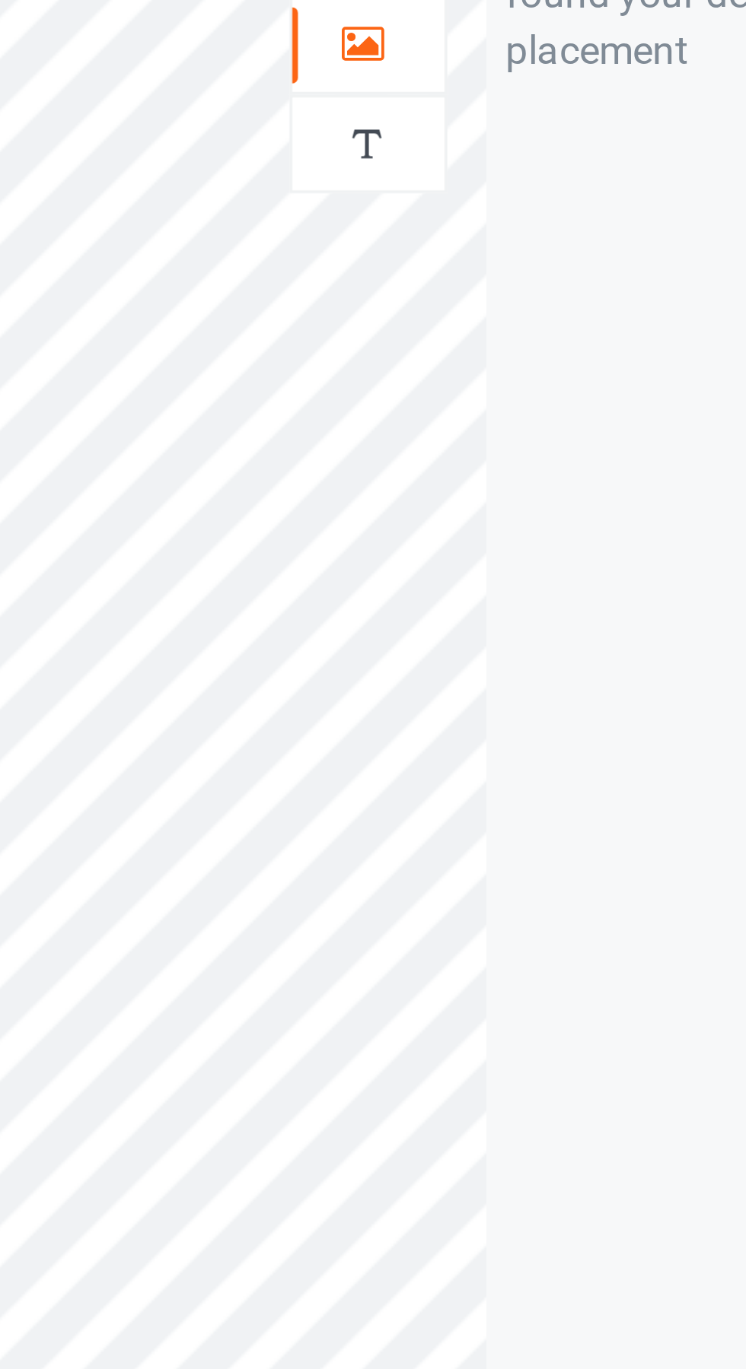
click at [481, 157] on icon at bounding box center [478, 157] width 13 height 11
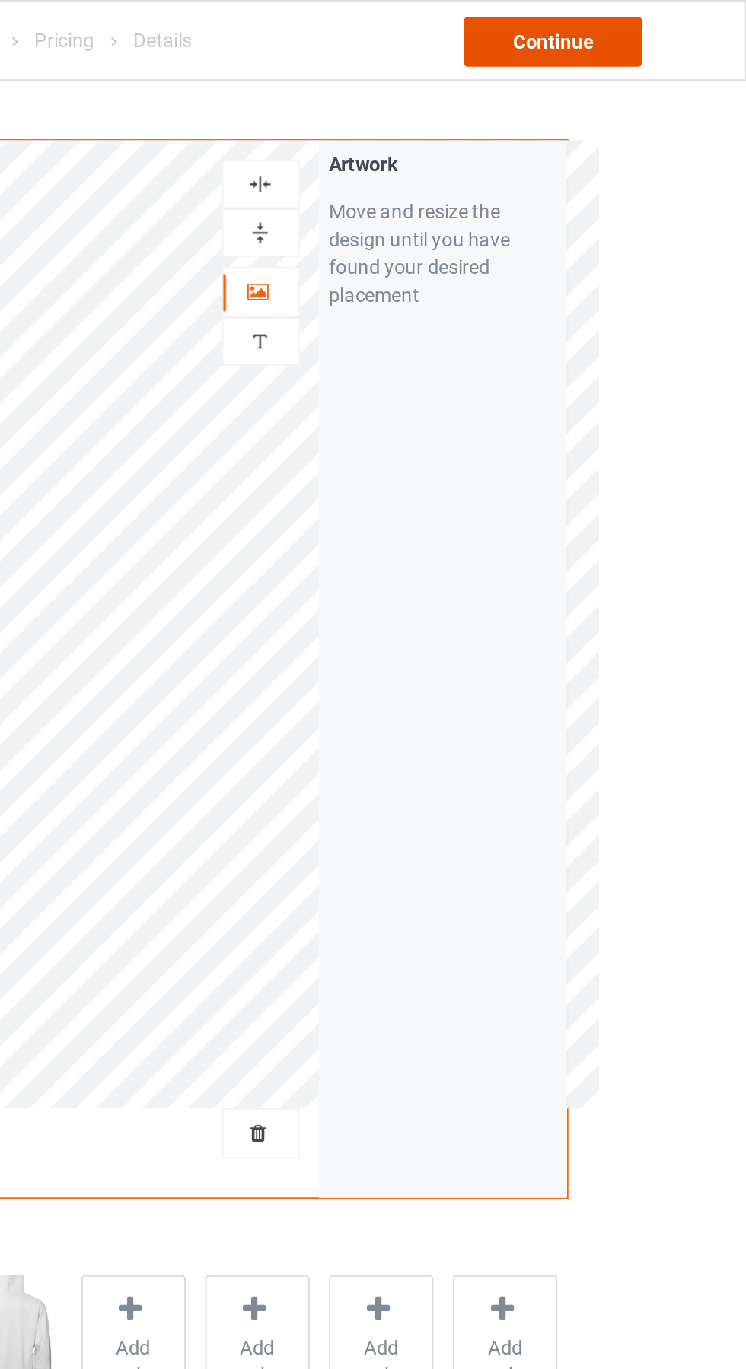
click at [658, 29] on div "Continue" at bounding box center [639, 22] width 97 height 27
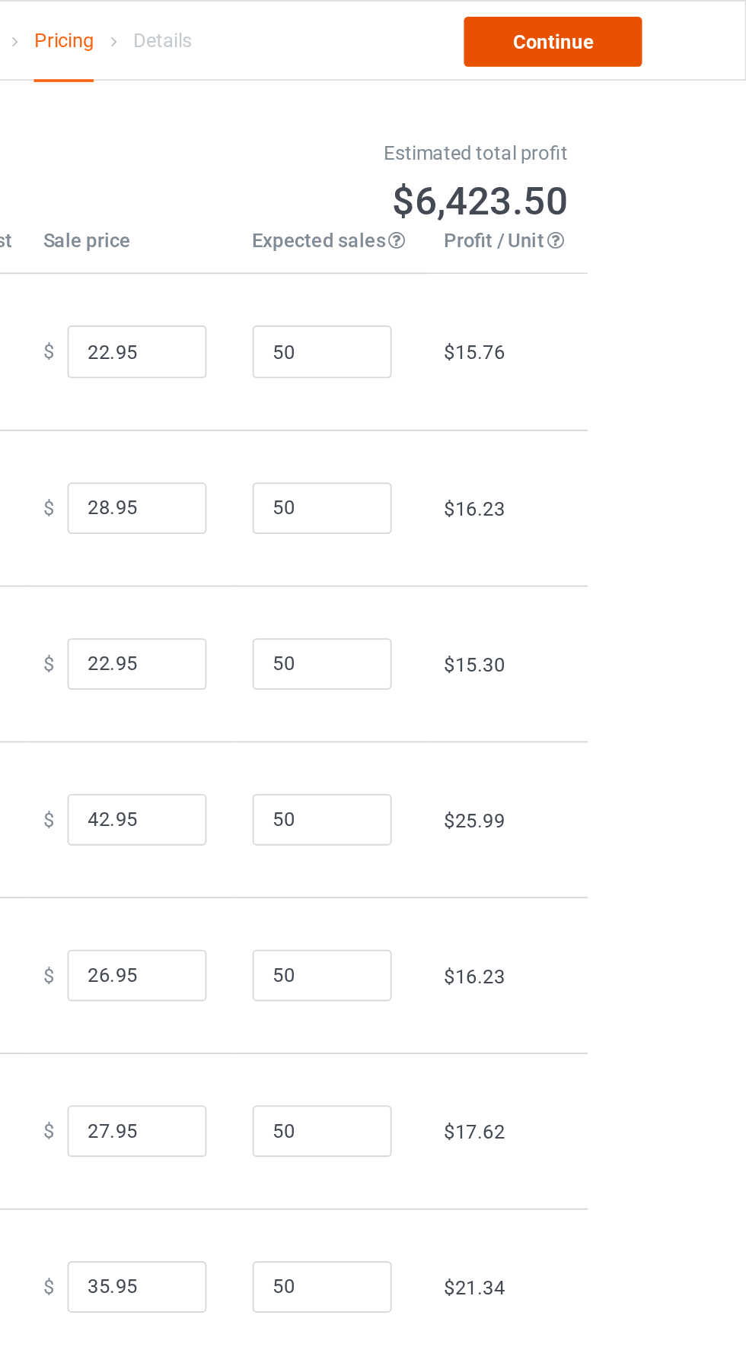
click at [660, 24] on link "Continue" at bounding box center [639, 22] width 97 height 27
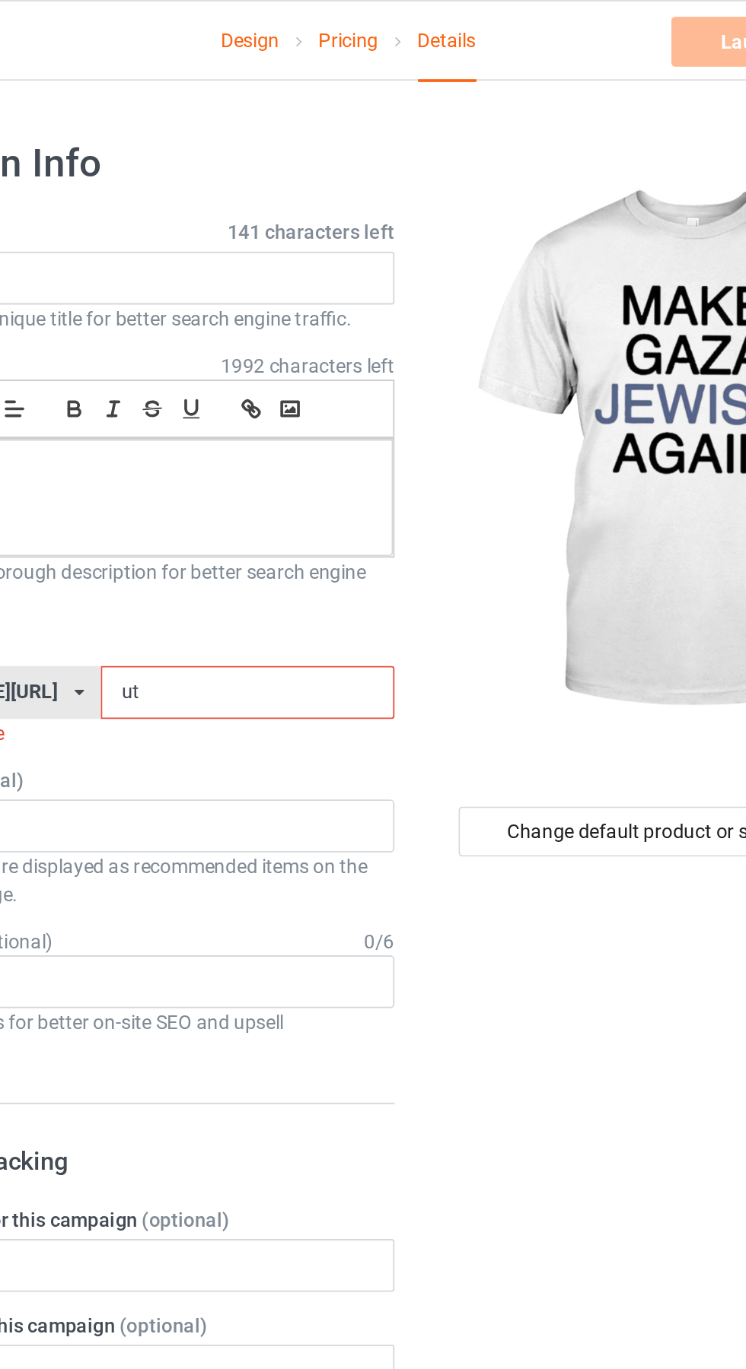
click at [298, 376] on input "ut" at bounding box center [317, 378] width 161 height 29
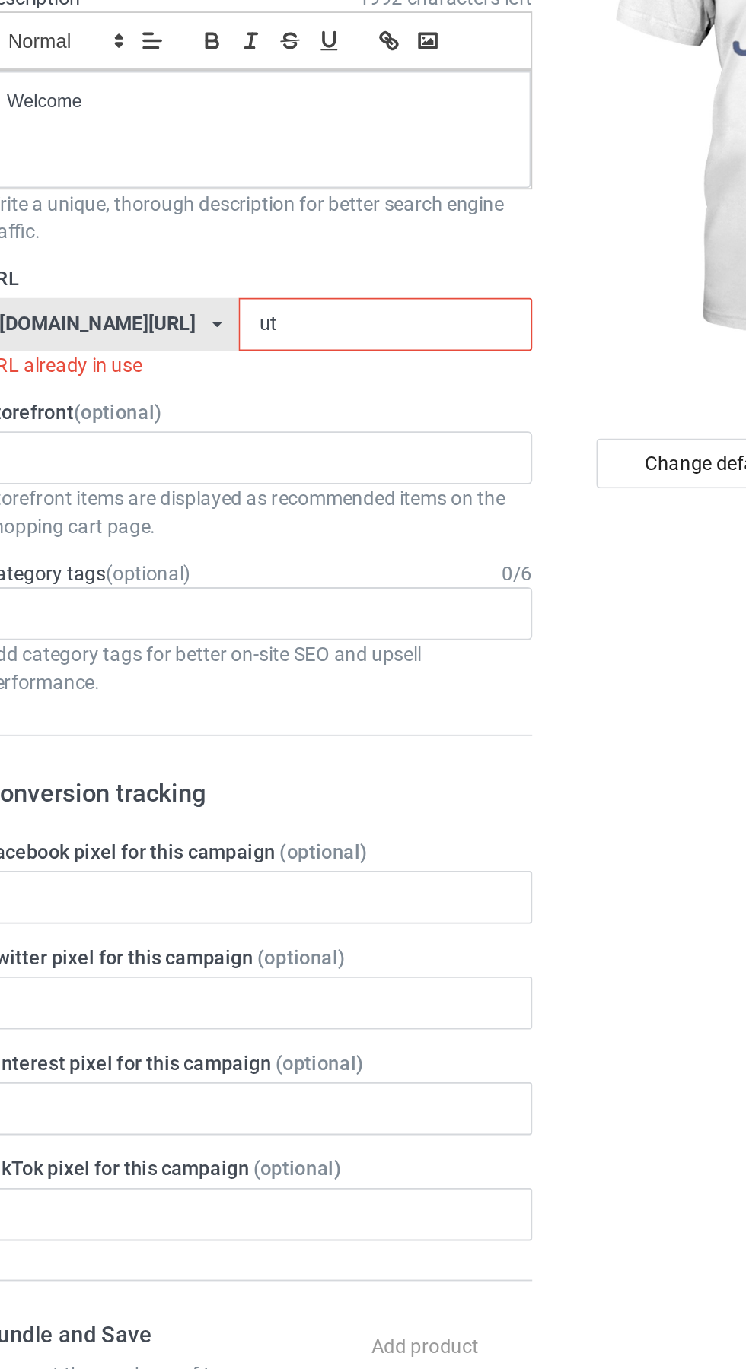
type input "u"
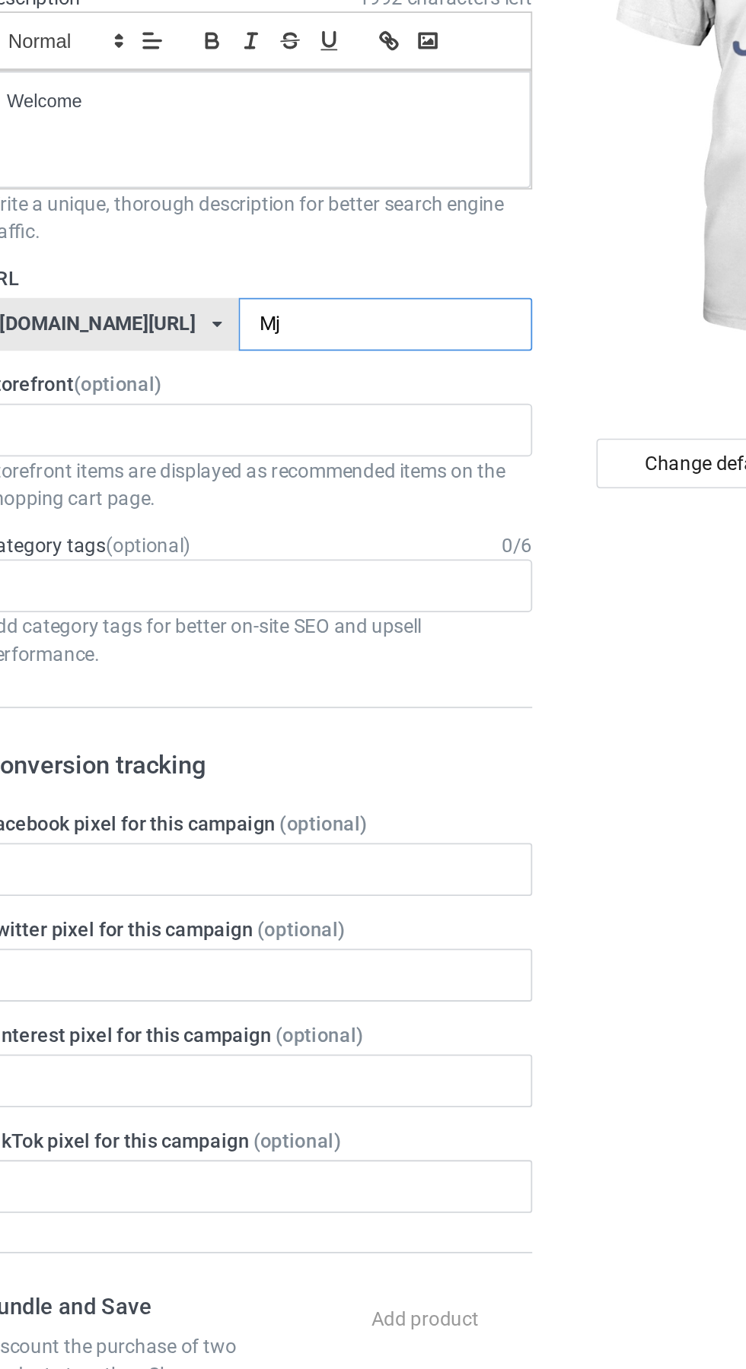
type input "Mjz"
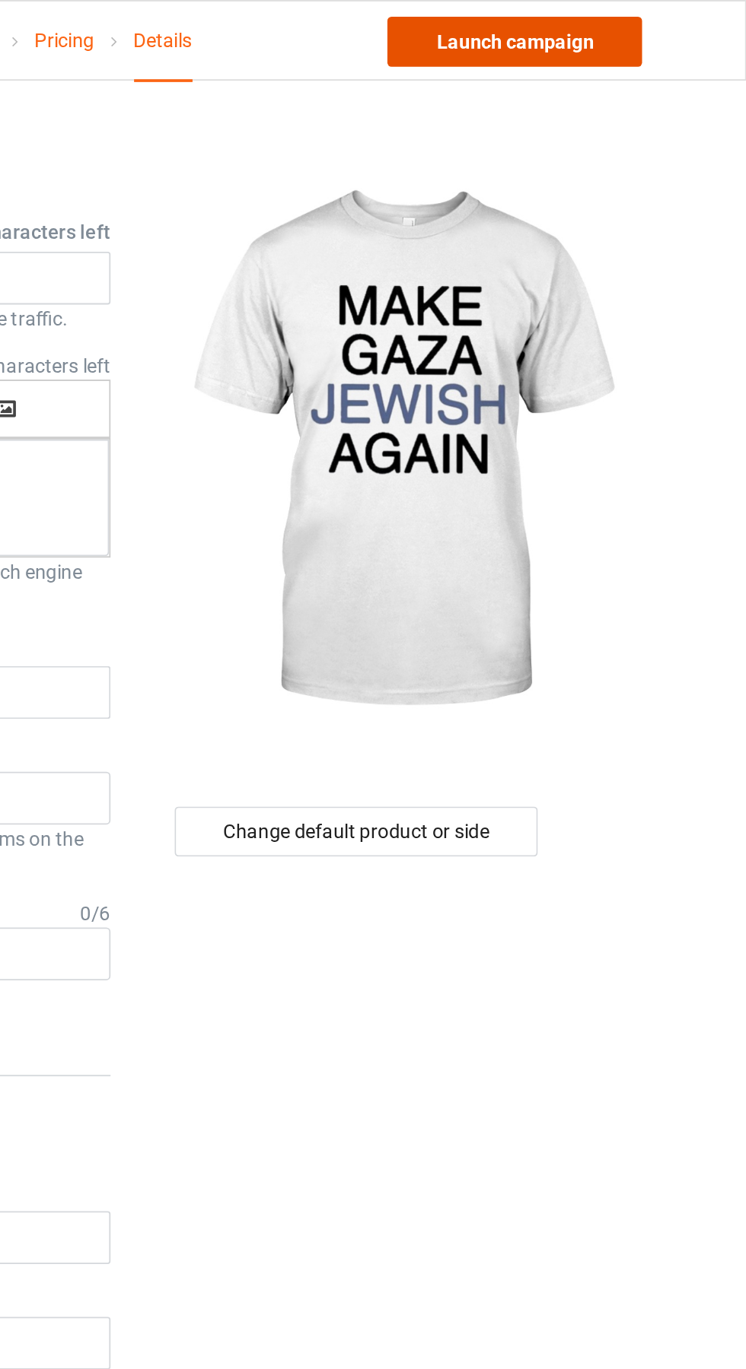
click at [639, 27] on link "Launch campaign" at bounding box center [618, 22] width 139 height 27
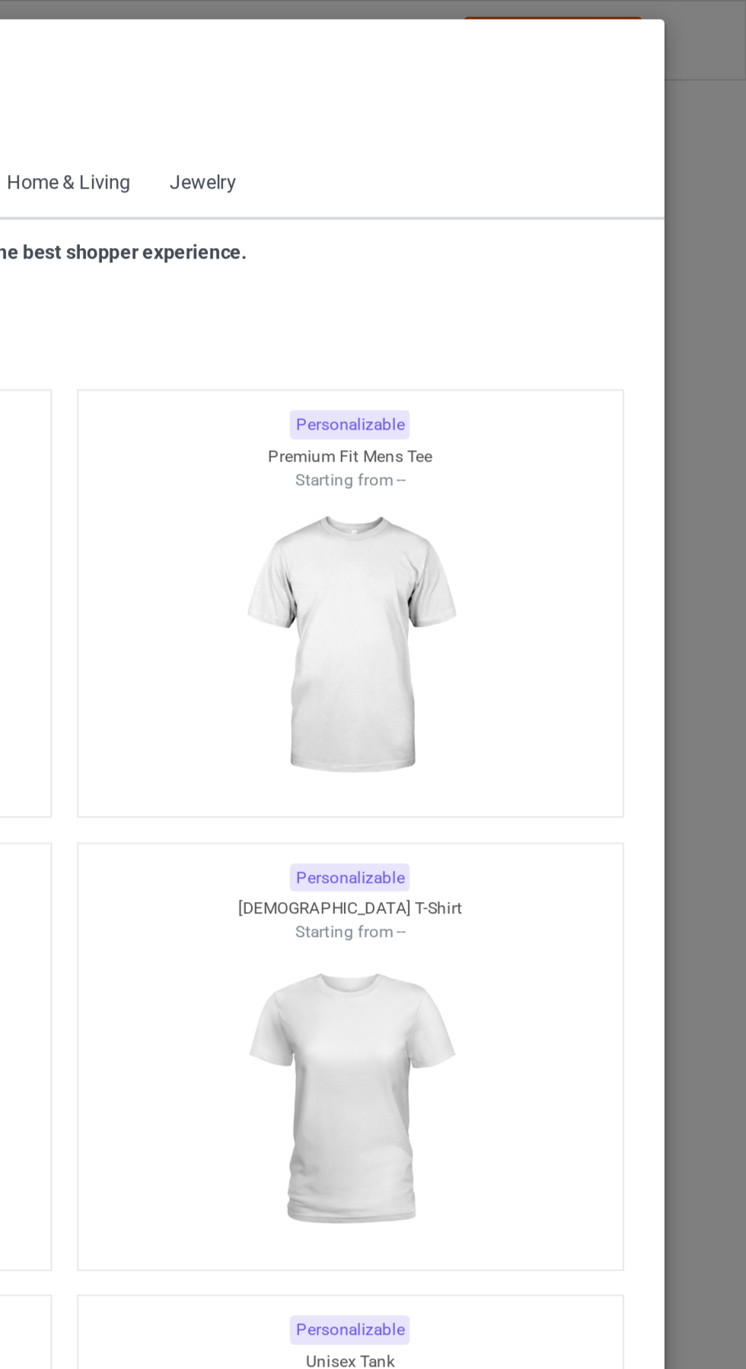
scroll to position [814, 0]
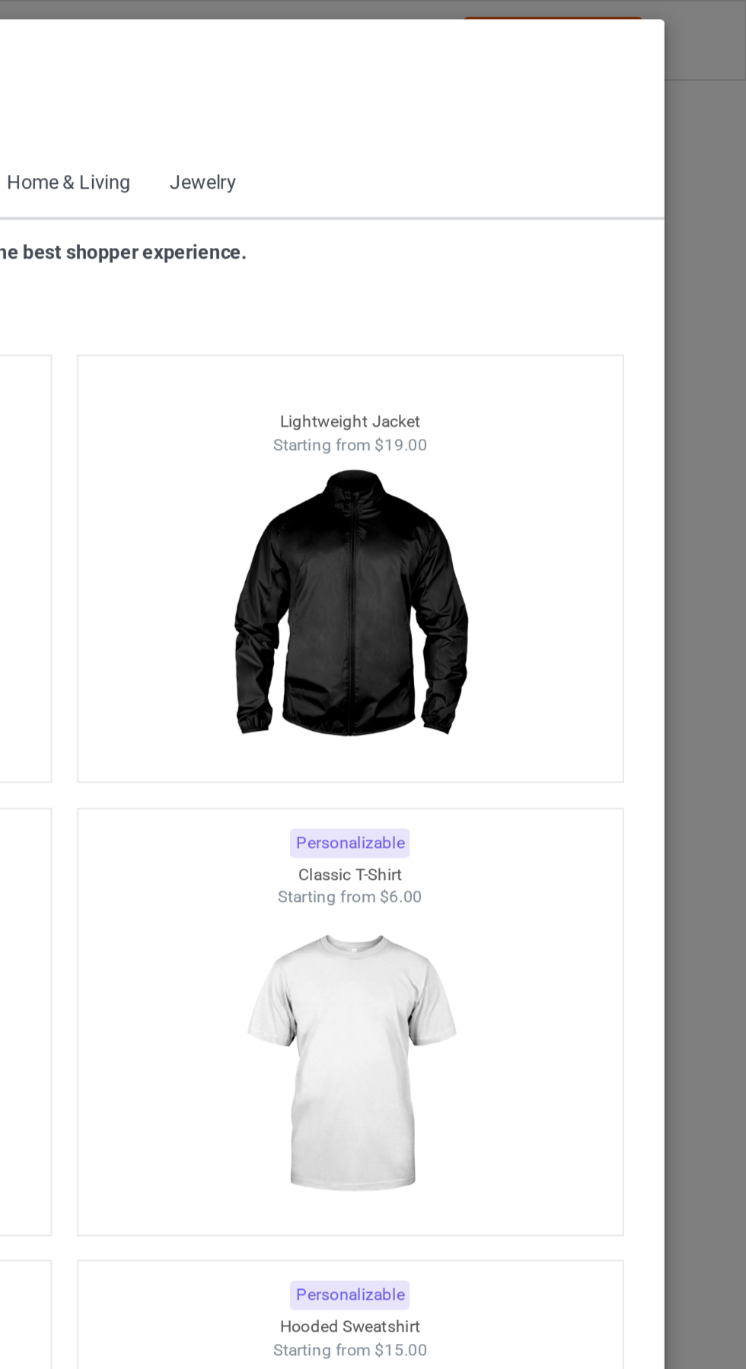
click at [741, 734] on div "Select products Back to Dashboard Starter Pack Apparel Accessories Home & Livin…" at bounding box center [373, 684] width 746 height 1369
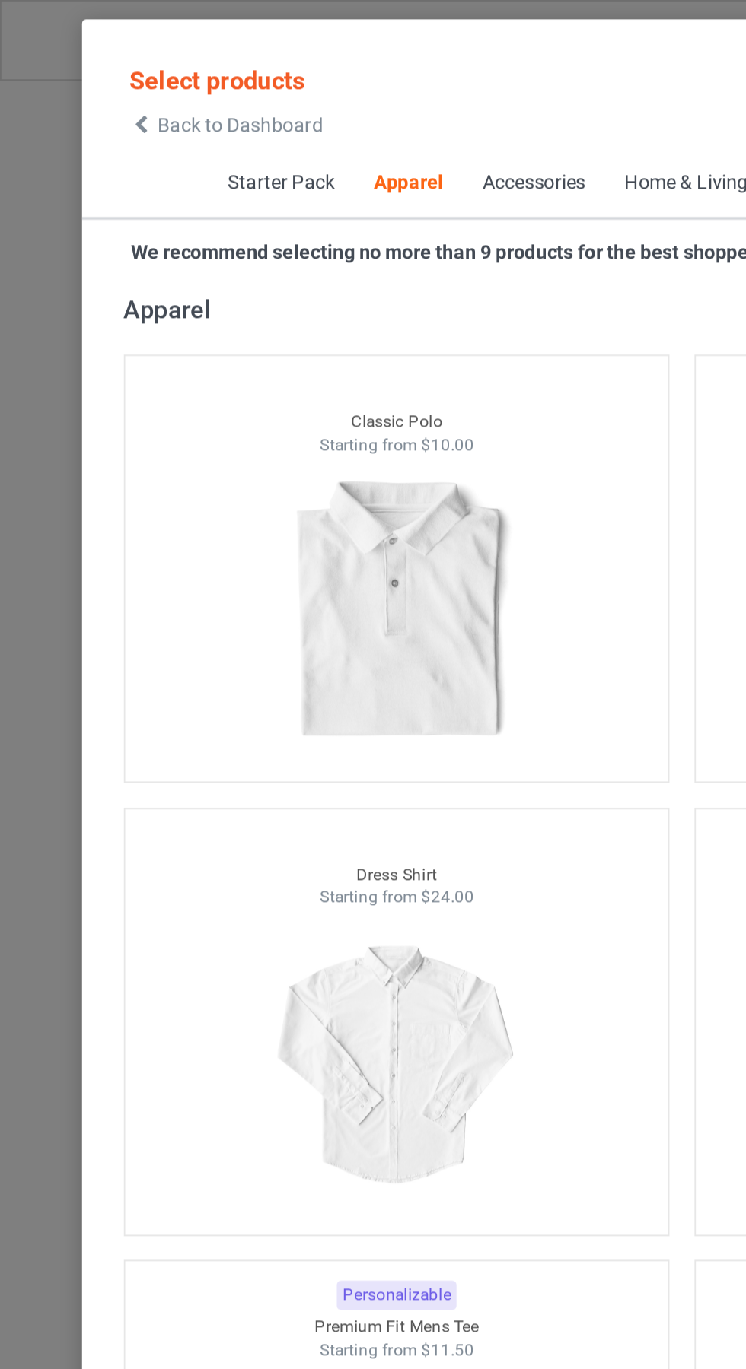
click at [77, 68] on icon at bounding box center [77, 68] width 13 height 11
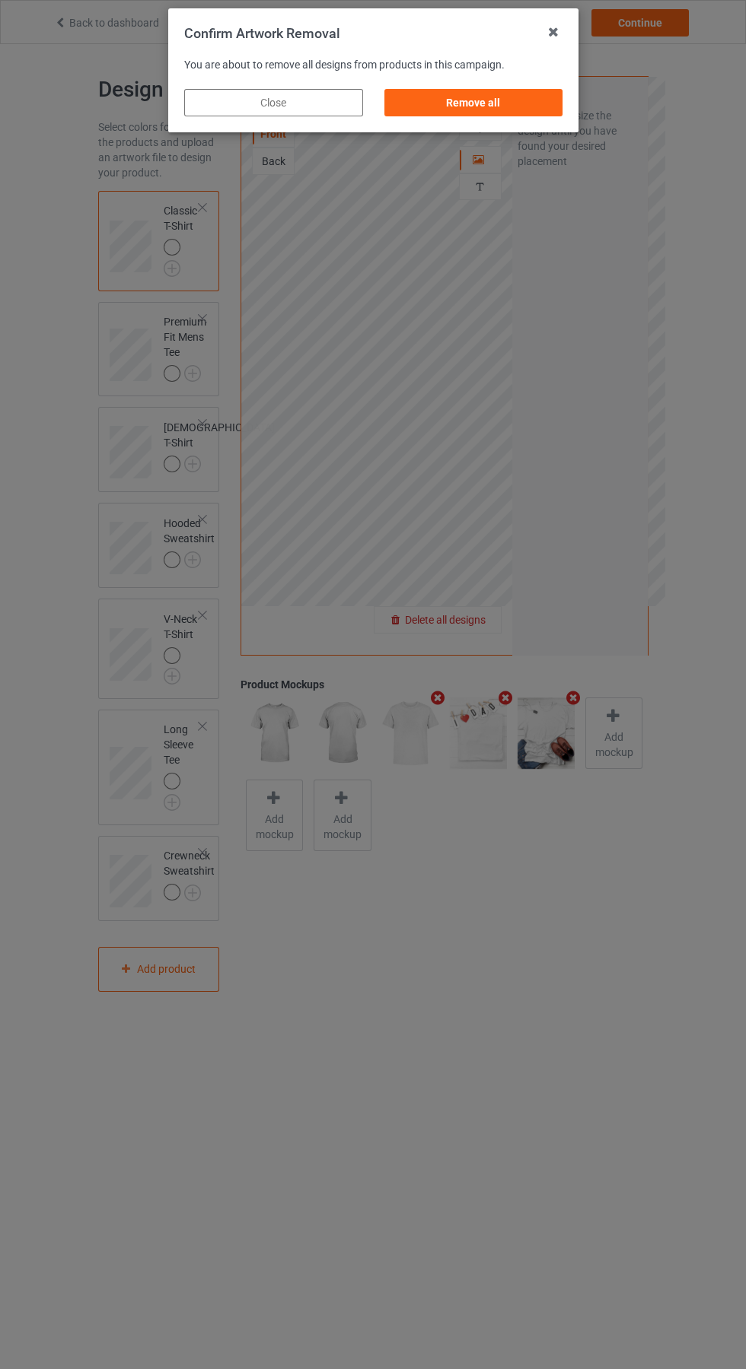
click at [461, 97] on div "Remove all" at bounding box center [472, 102] width 179 height 27
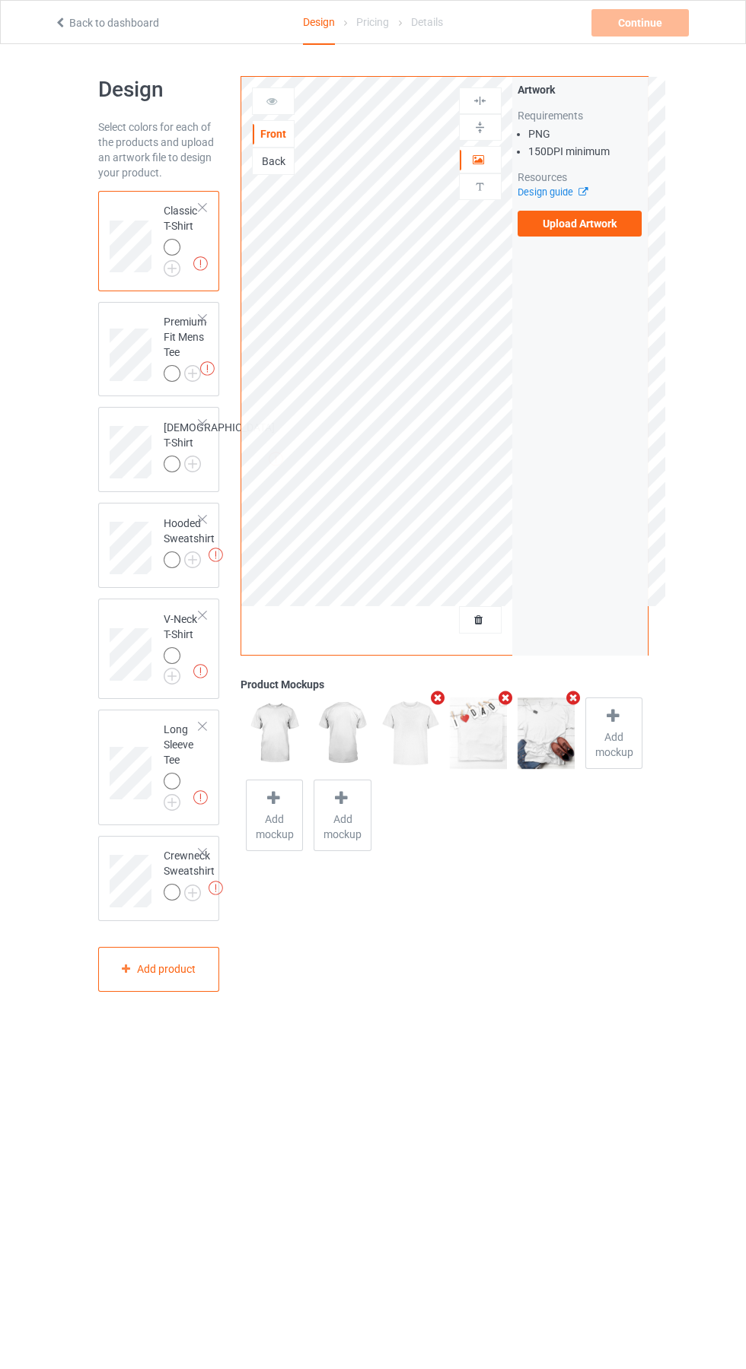
click at [612, 226] on label "Upload Artwork" at bounding box center [579, 224] width 125 height 26
click at [0, 0] on input "Upload Artwork" at bounding box center [0, 0] width 0 height 0
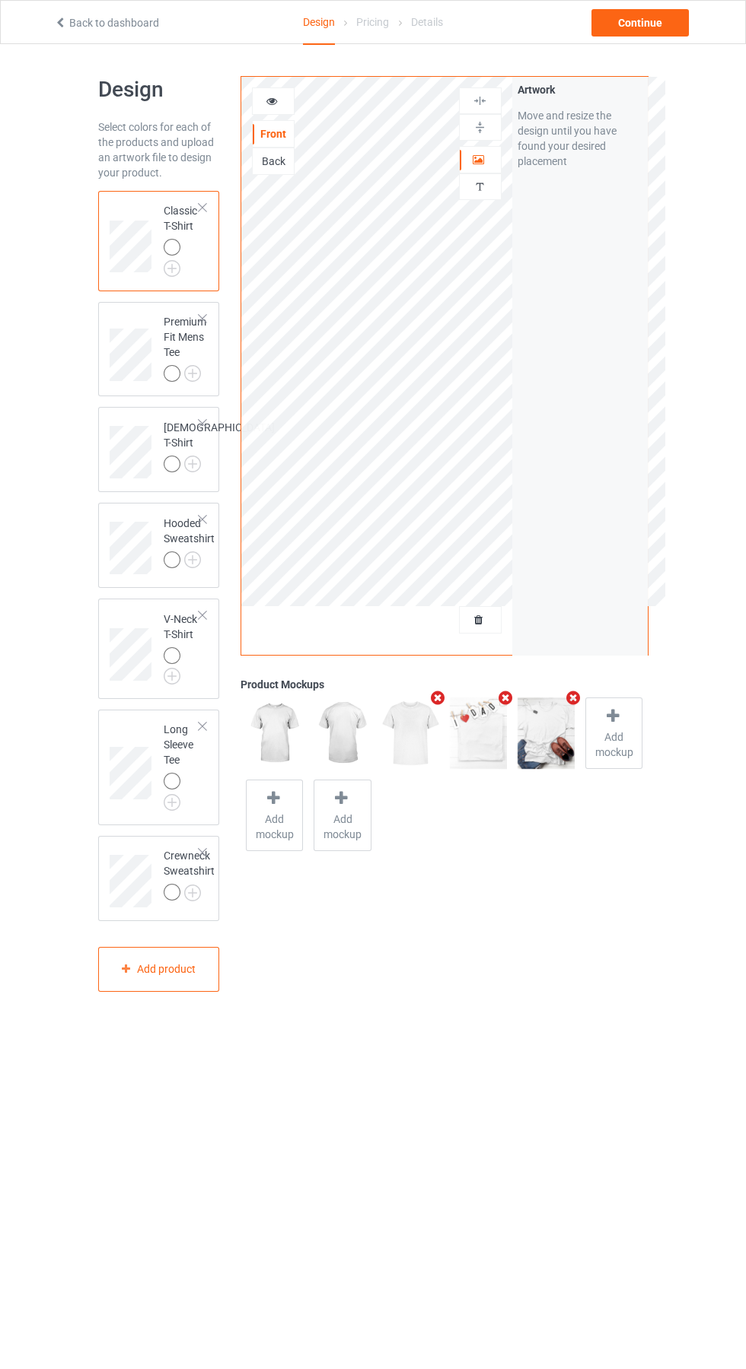
click at [0, 0] on img at bounding box center [0, 0] width 0 height 0
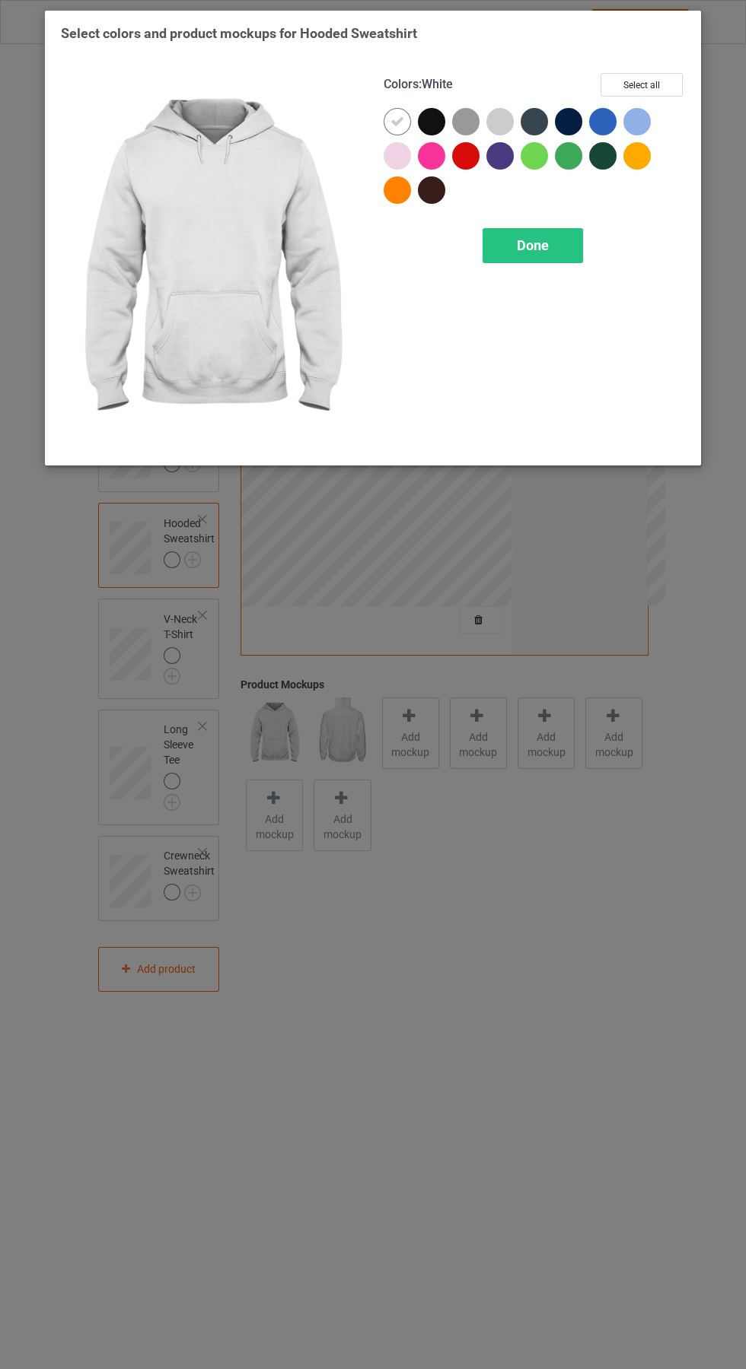
click at [552, 248] on div "Done" at bounding box center [532, 245] width 100 height 35
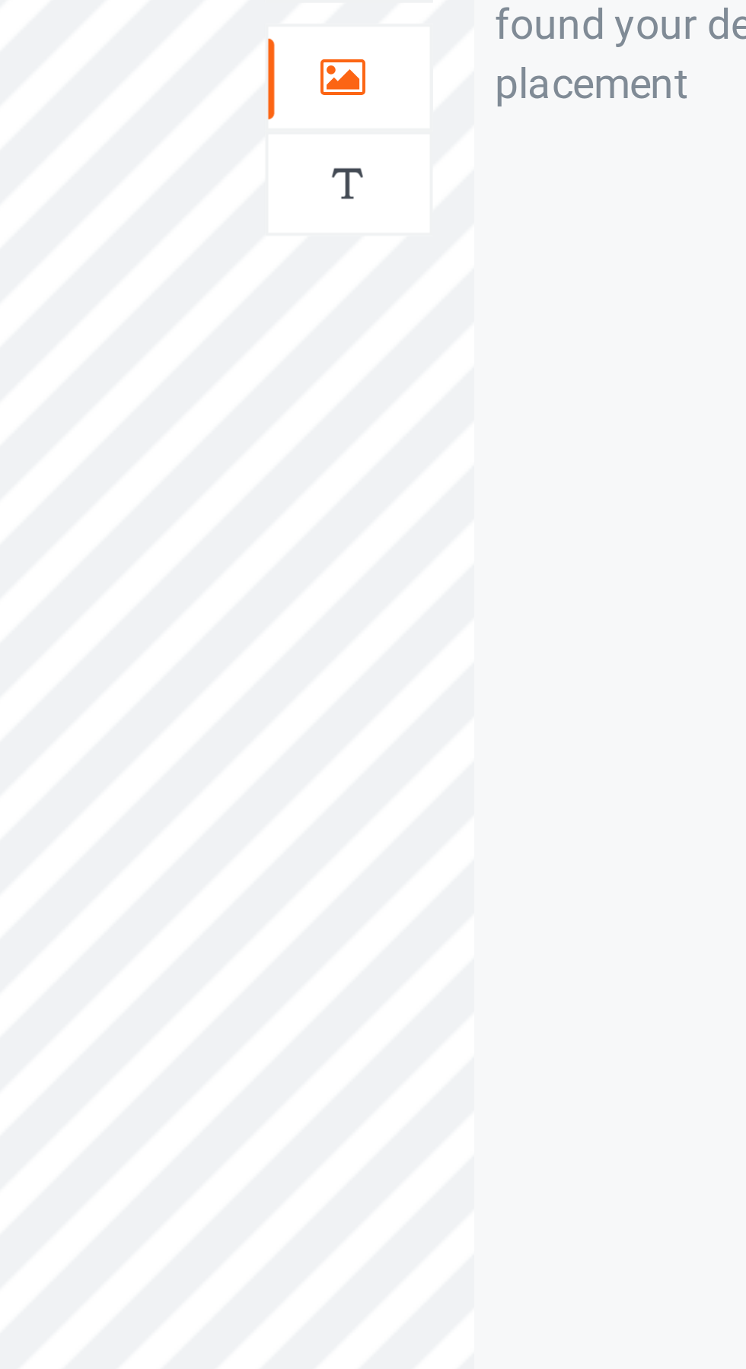
click at [479, 157] on icon at bounding box center [478, 157] width 13 height 11
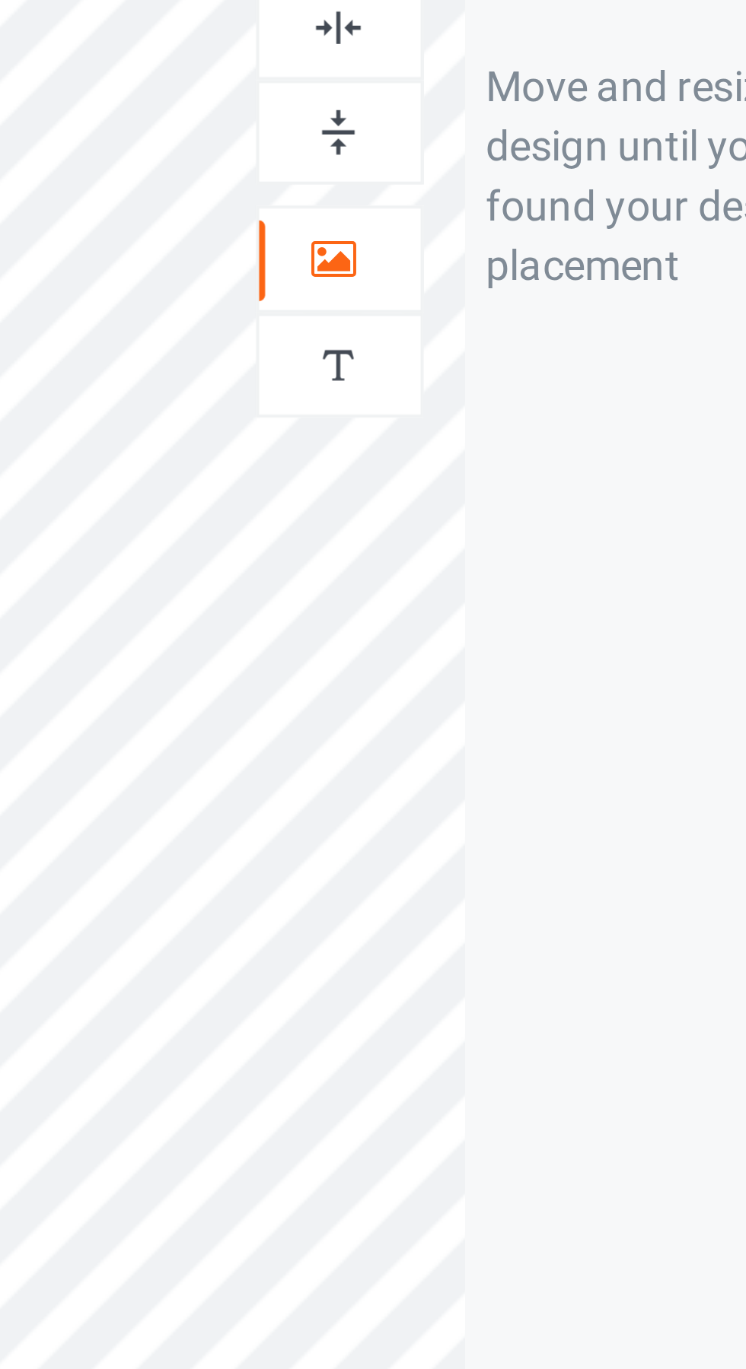
click at [479, 98] on img at bounding box center [479, 101] width 14 height 14
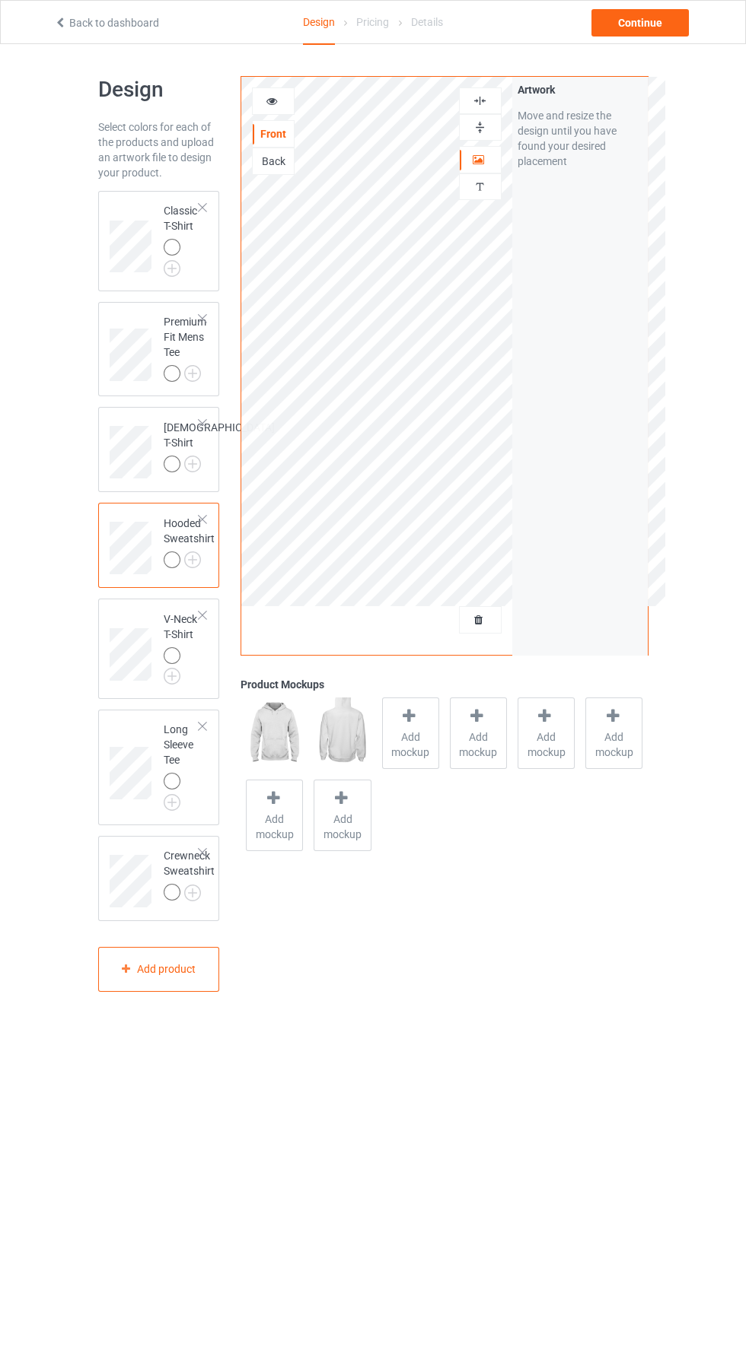
scroll to position [1, 0]
click at [670, 23] on div "Continue" at bounding box center [639, 22] width 97 height 27
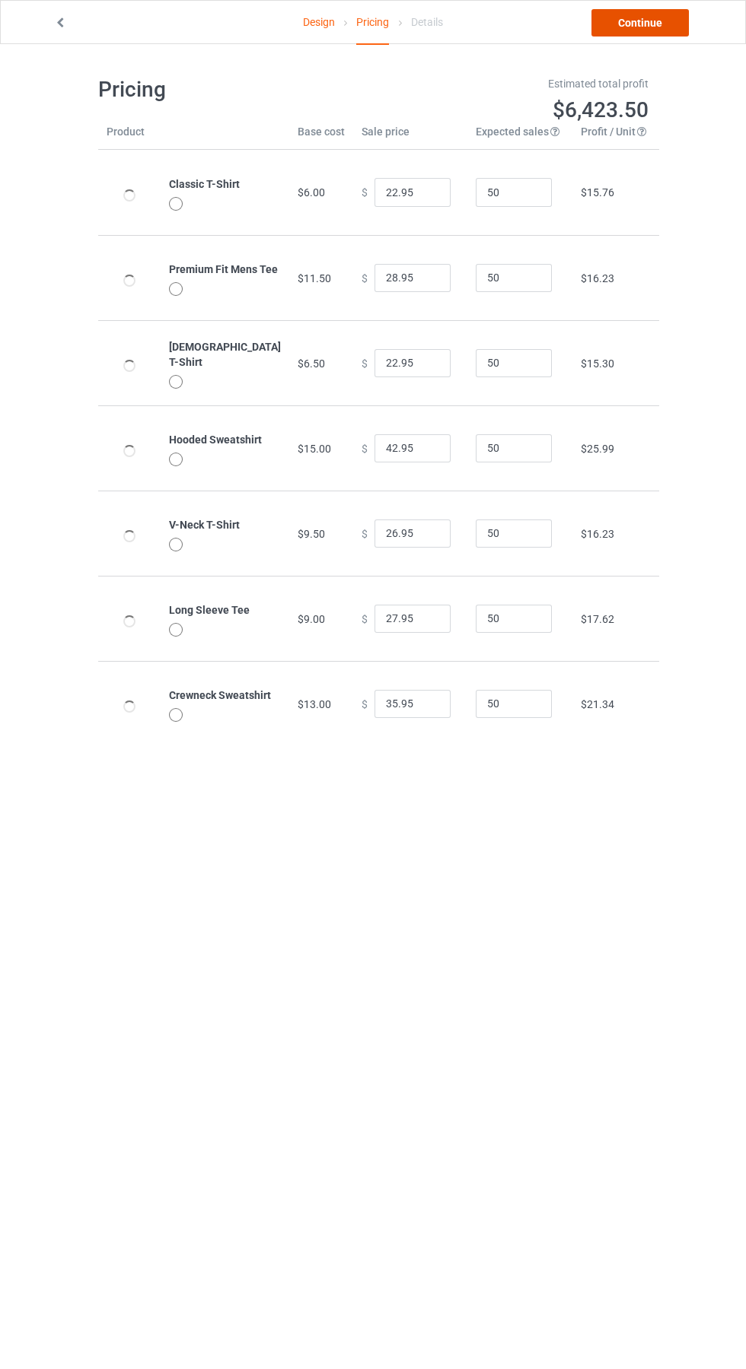
click at [659, 24] on link "Continue" at bounding box center [639, 22] width 97 height 27
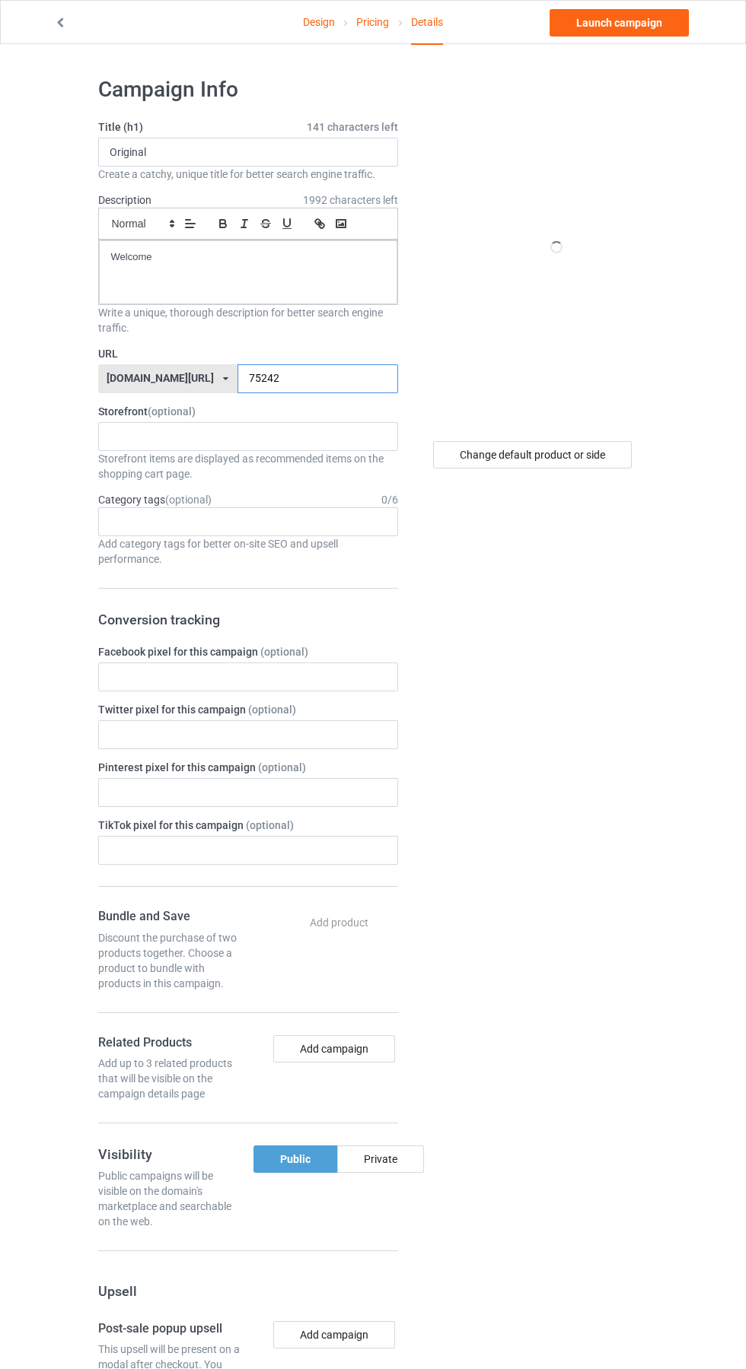
click at [307, 379] on input "75242" at bounding box center [317, 378] width 161 height 29
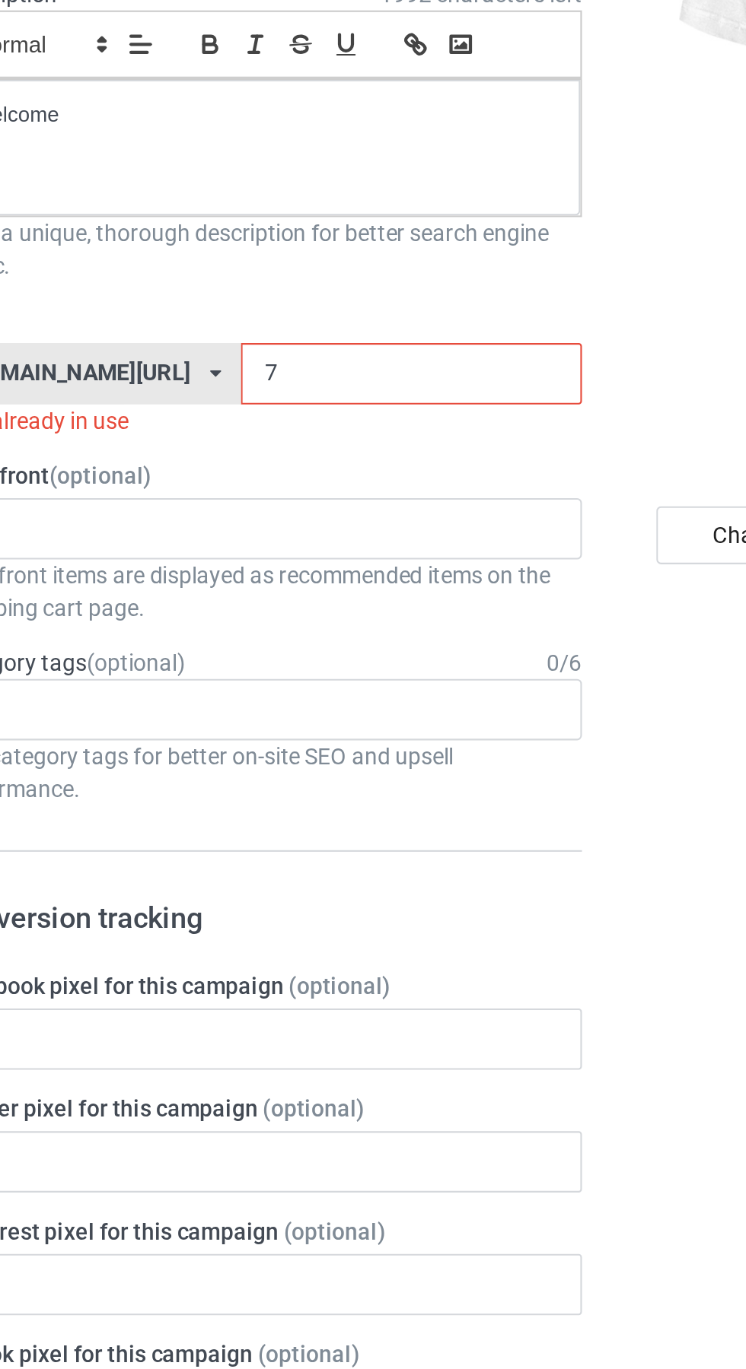
type input "70"
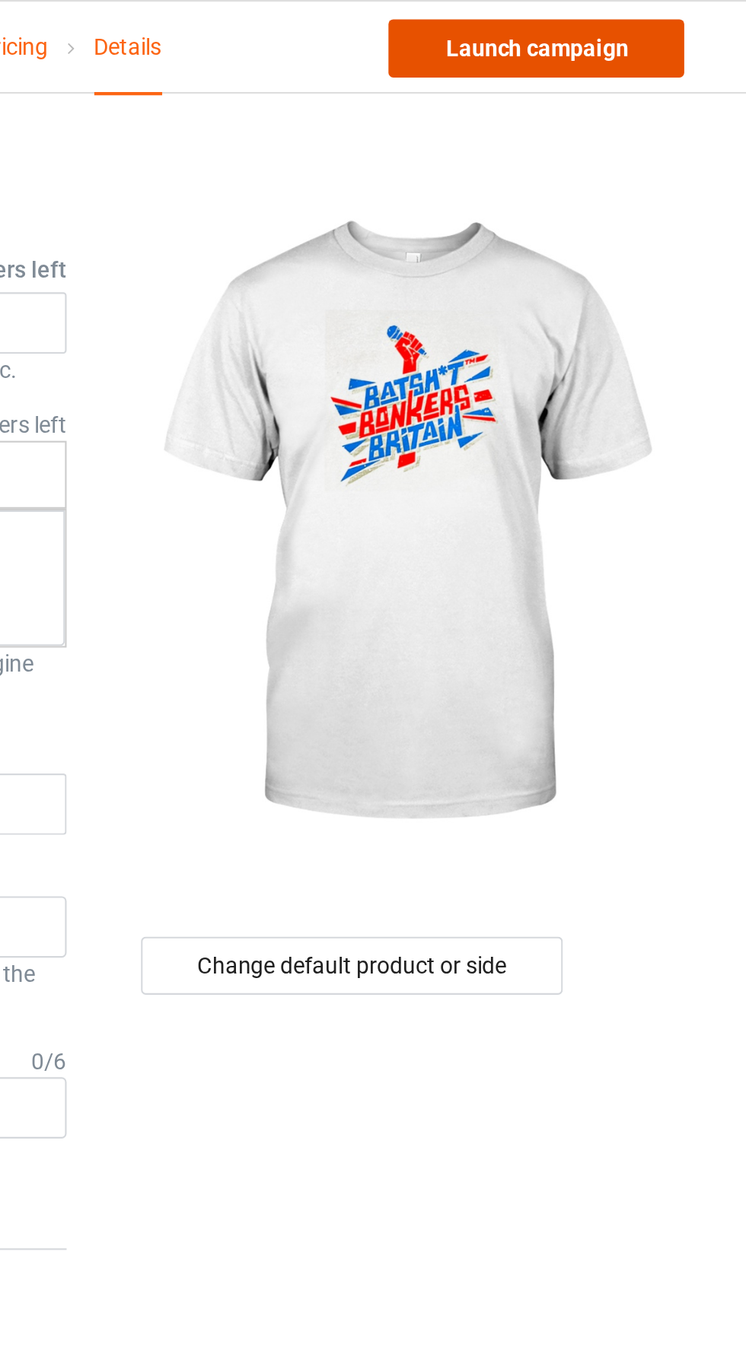
click at [643, 22] on link "Launch campaign" at bounding box center [618, 22] width 139 height 27
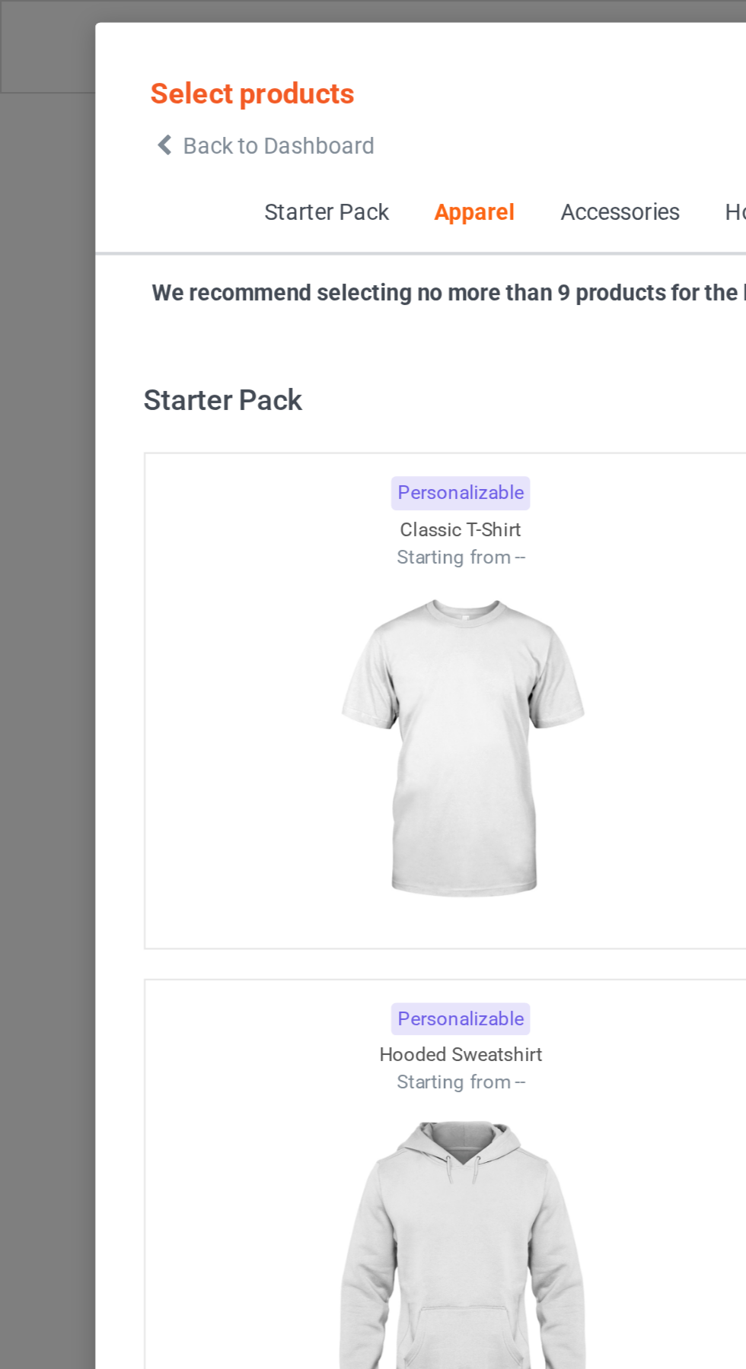
scroll to position [814, 0]
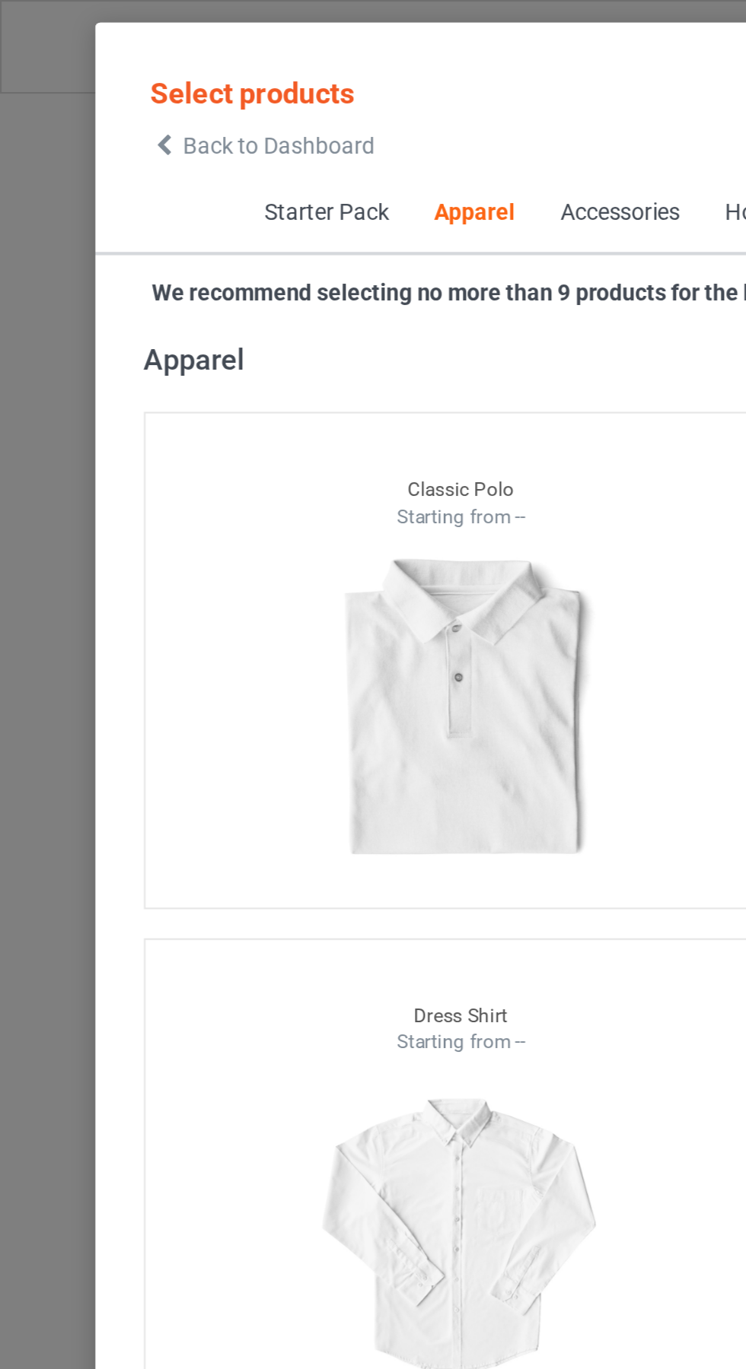
click at [87, 64] on span "Back to Dashboard" at bounding box center [131, 68] width 91 height 12
